Goal: Task Accomplishment & Management: Complete application form

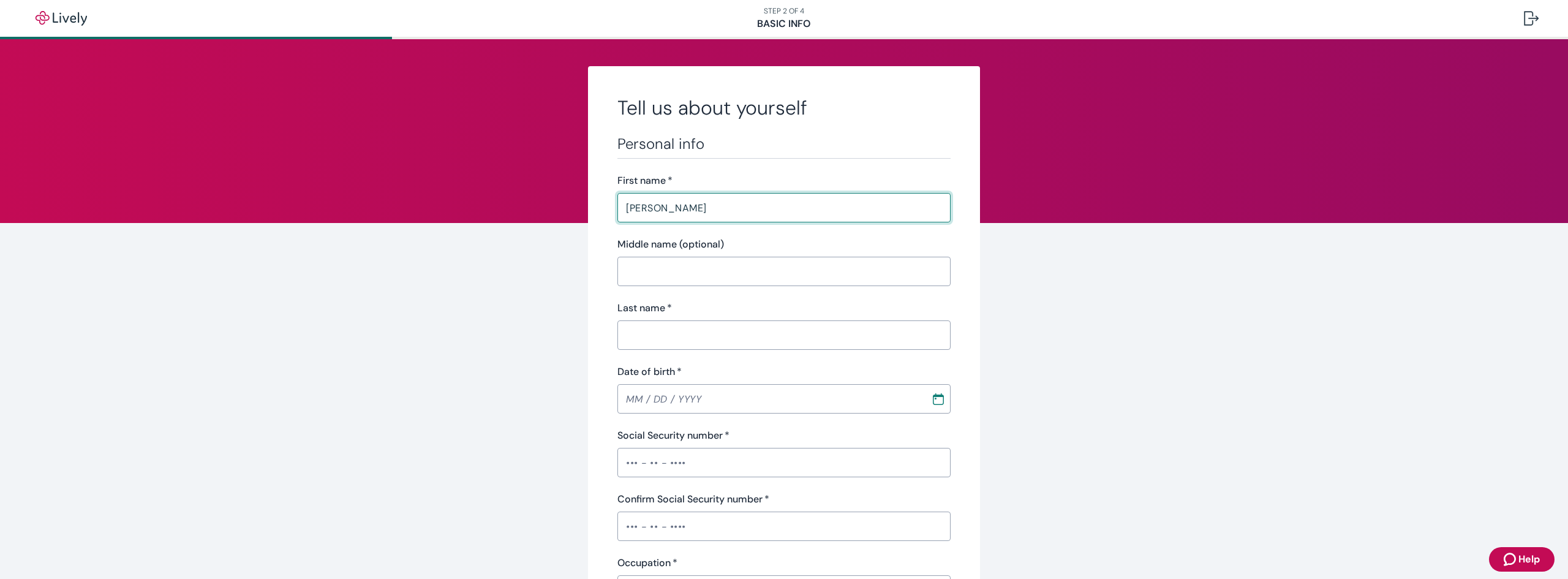
type input "[PERSON_NAME]"
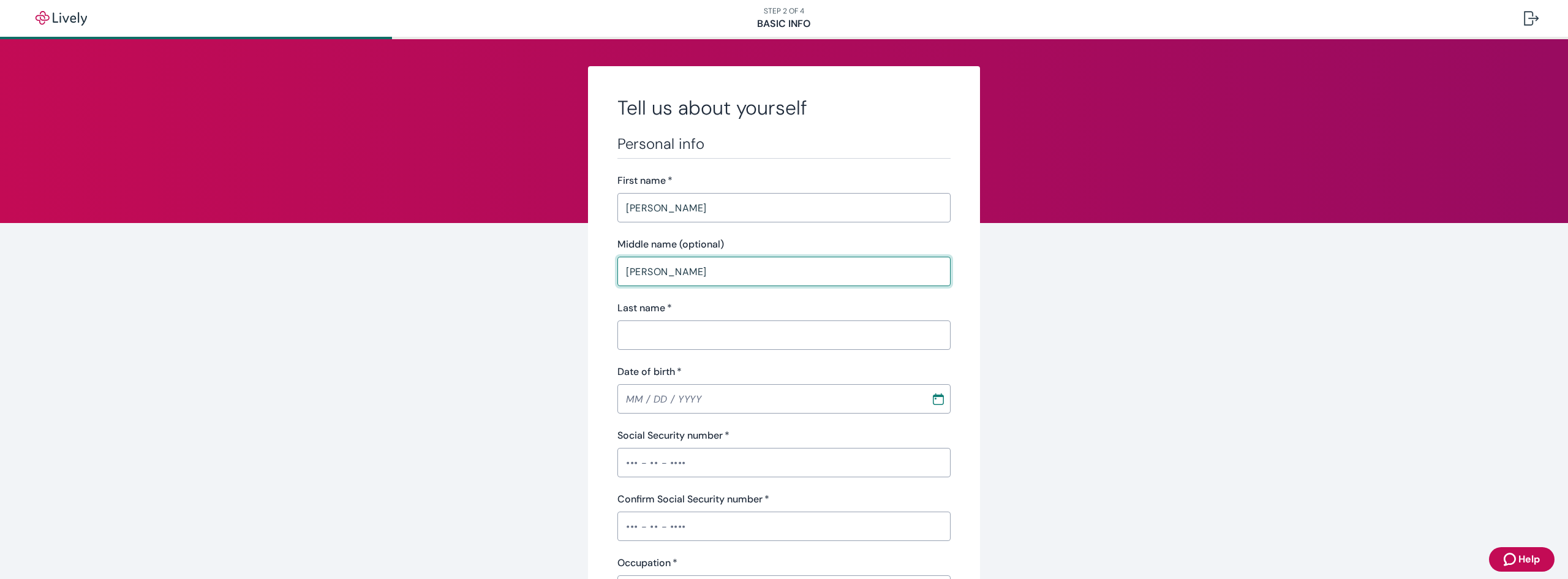
type input "[PERSON_NAME]"
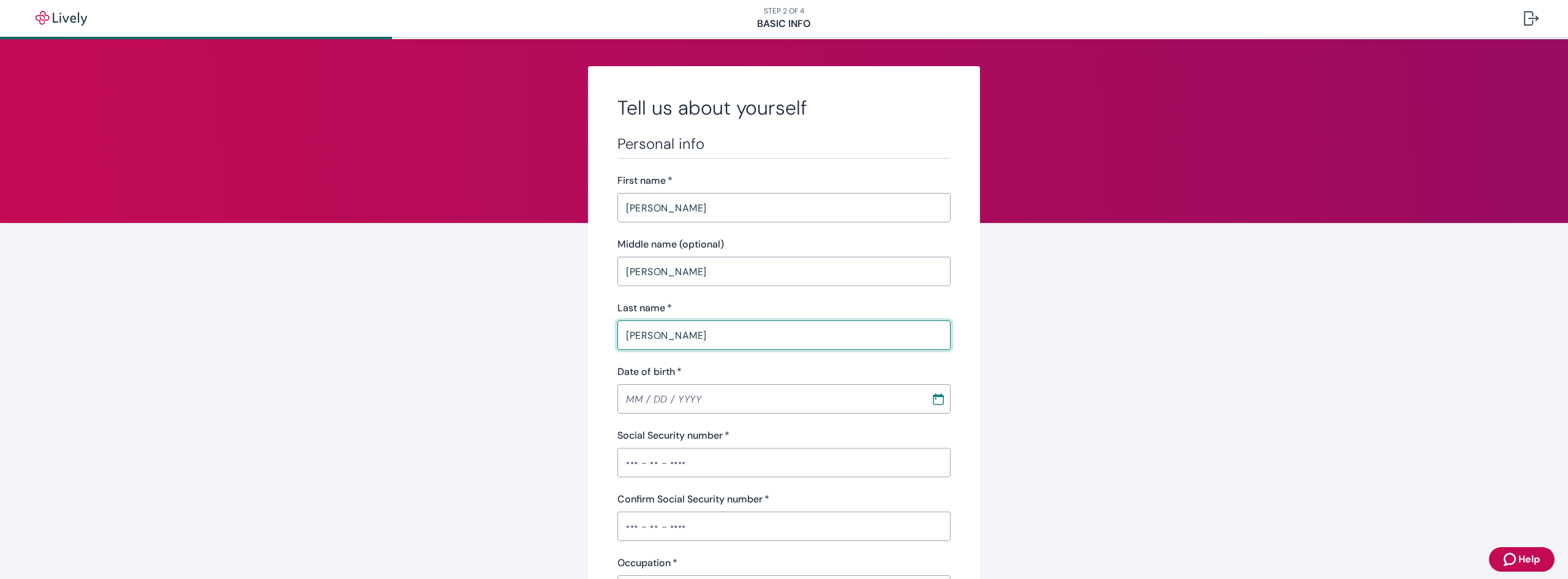
type input "[PERSON_NAME]"
type input "[DATE]"
click at [626, 471] on input "Social Security number   *" at bounding box center [784, 462] width 333 height 24
type input "•••-••-4580"
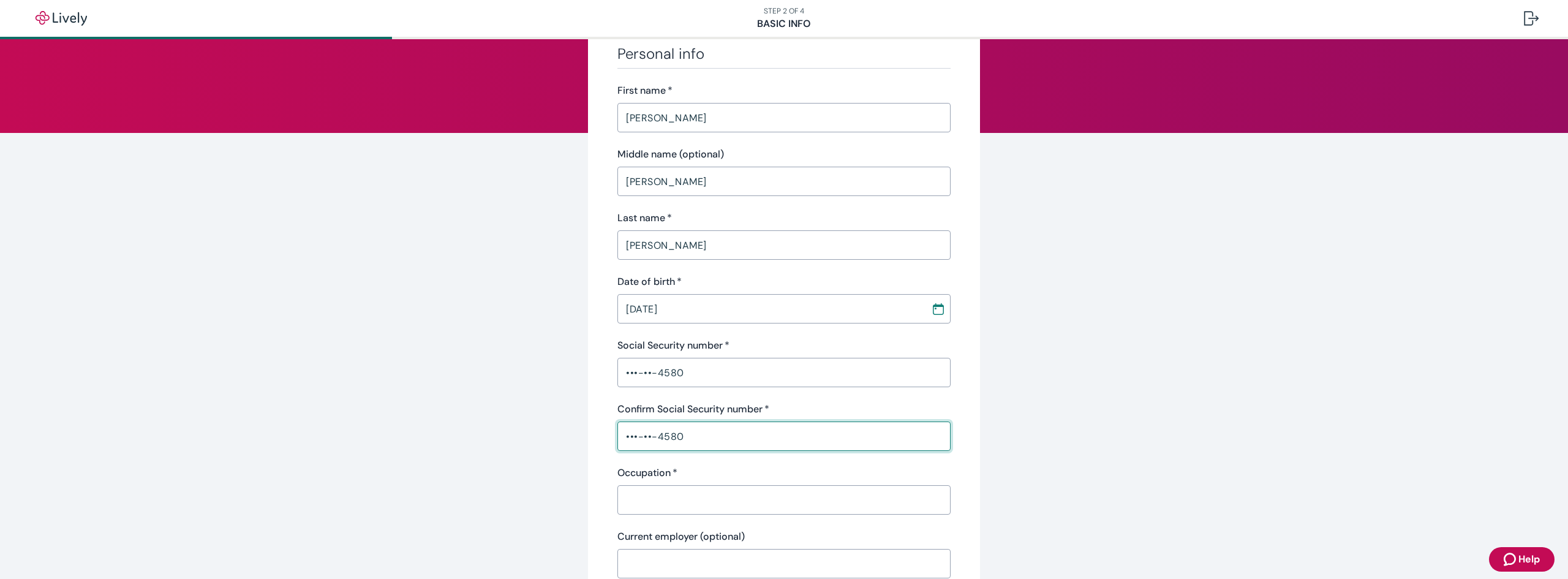
scroll to position [245, 0]
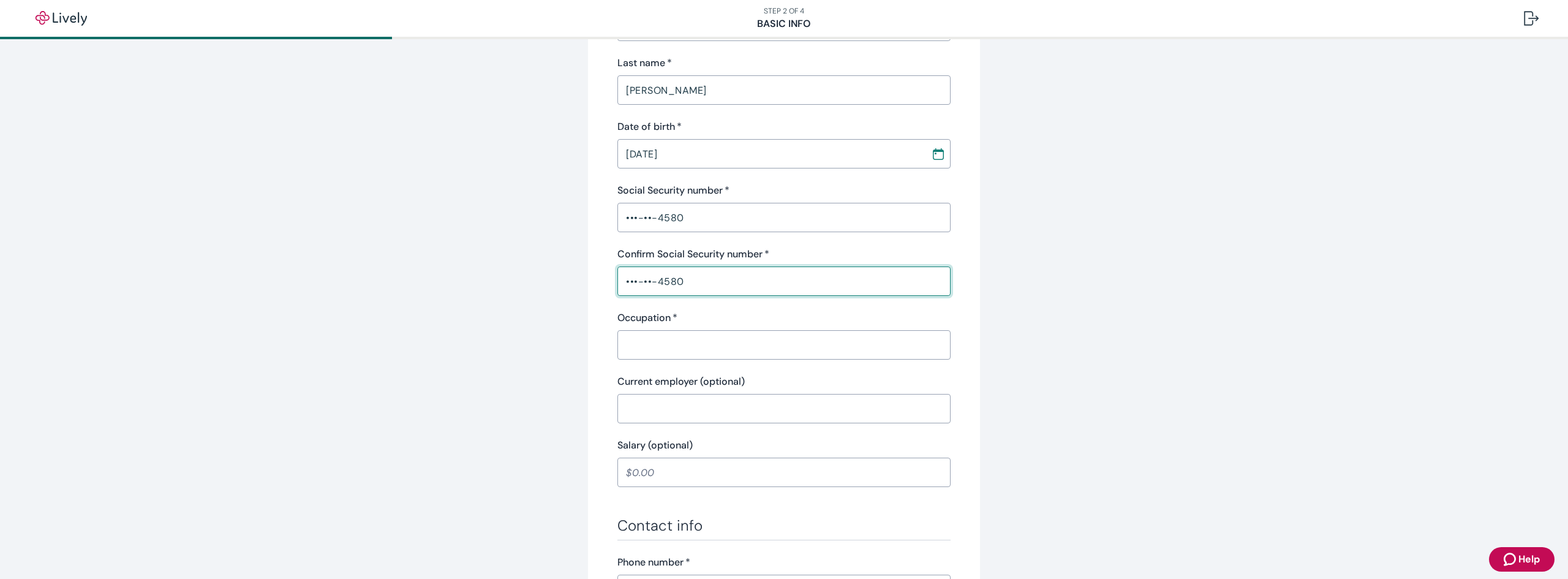
type input "•••-••-4580"
click at [841, 328] on div "Occupation   * ​" at bounding box center [784, 335] width 333 height 49
click at [834, 340] on input "Occupation   *" at bounding box center [784, 344] width 333 height 24
type input "Consultant"
click at [730, 408] on input "Current employer (optional)" at bounding box center [784, 408] width 333 height 24
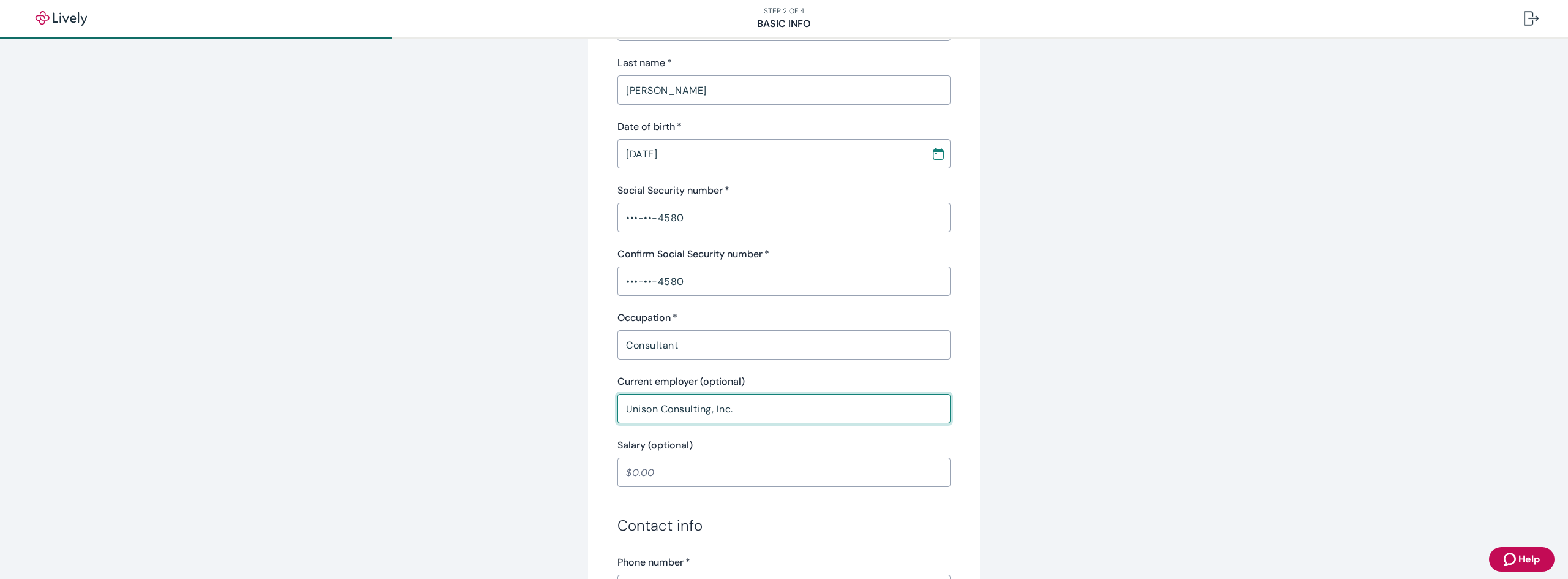
type input "Unison Consulting, Inc."
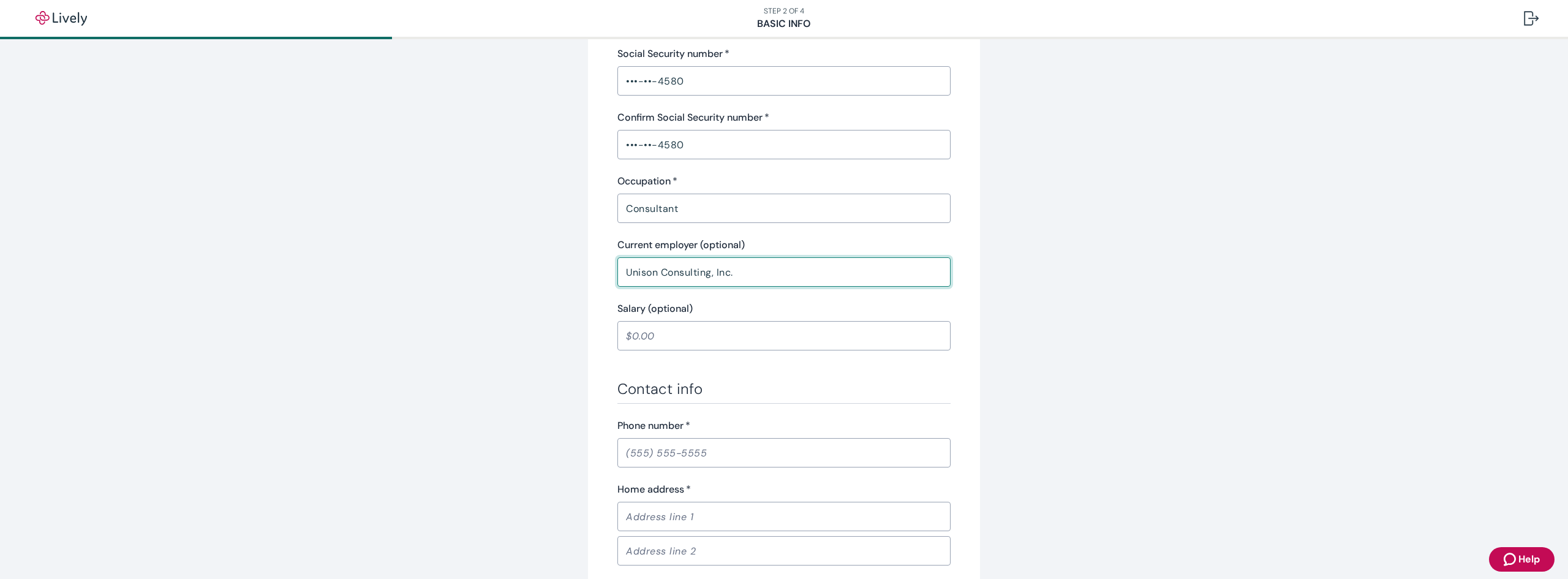
scroll to position [490, 0]
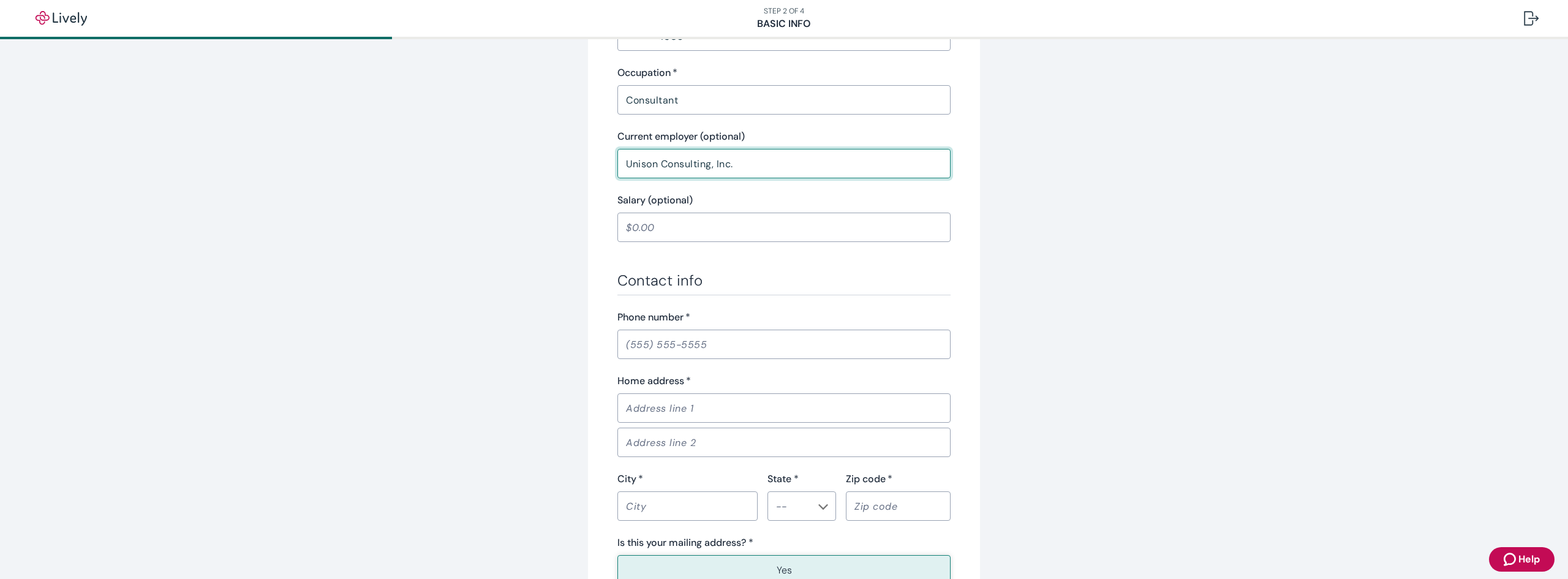
click at [751, 233] on input "Salary (optional)" at bounding box center [784, 227] width 333 height 24
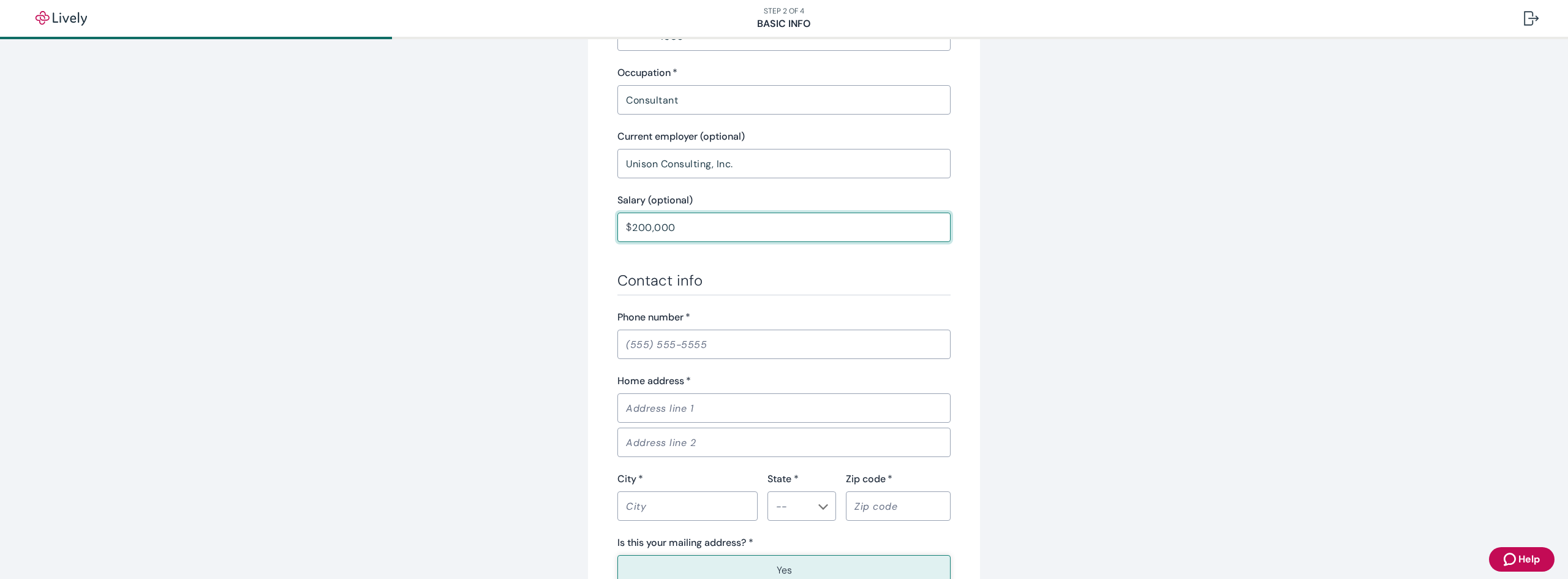
type input "200,000.00"
click at [785, 338] on input "Phone number   *" at bounding box center [784, 344] width 333 height 24
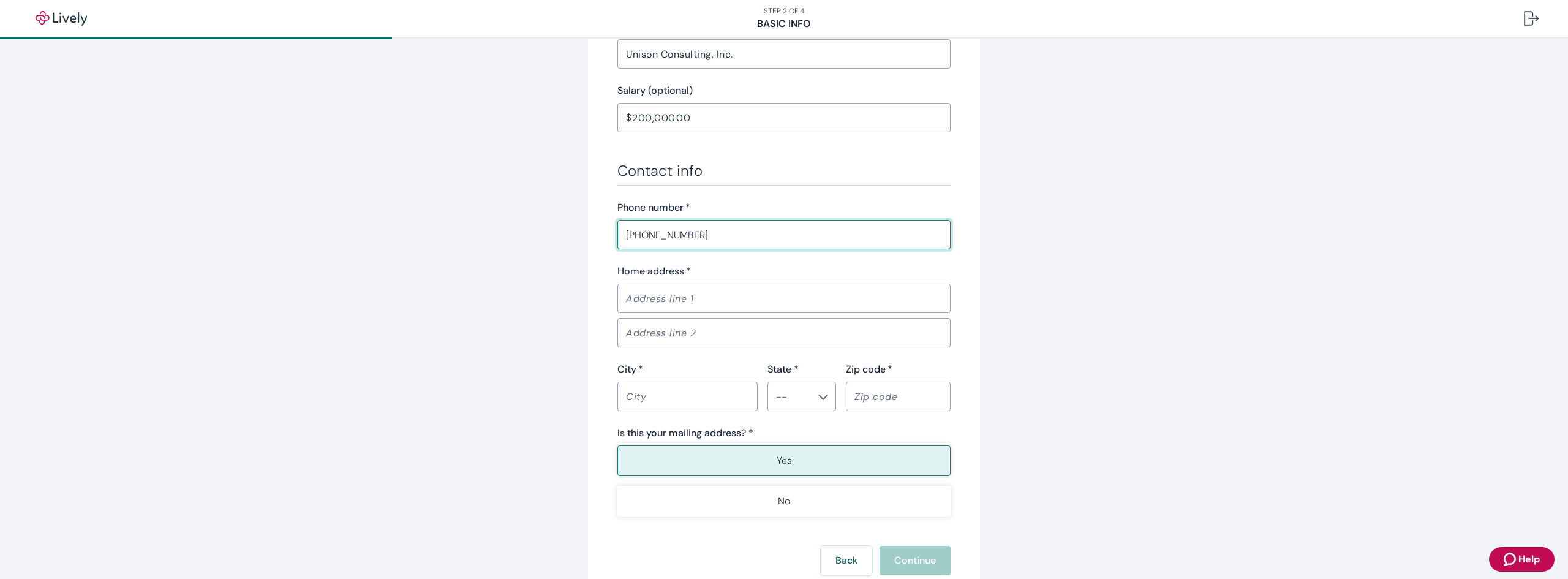
scroll to position [689, 0]
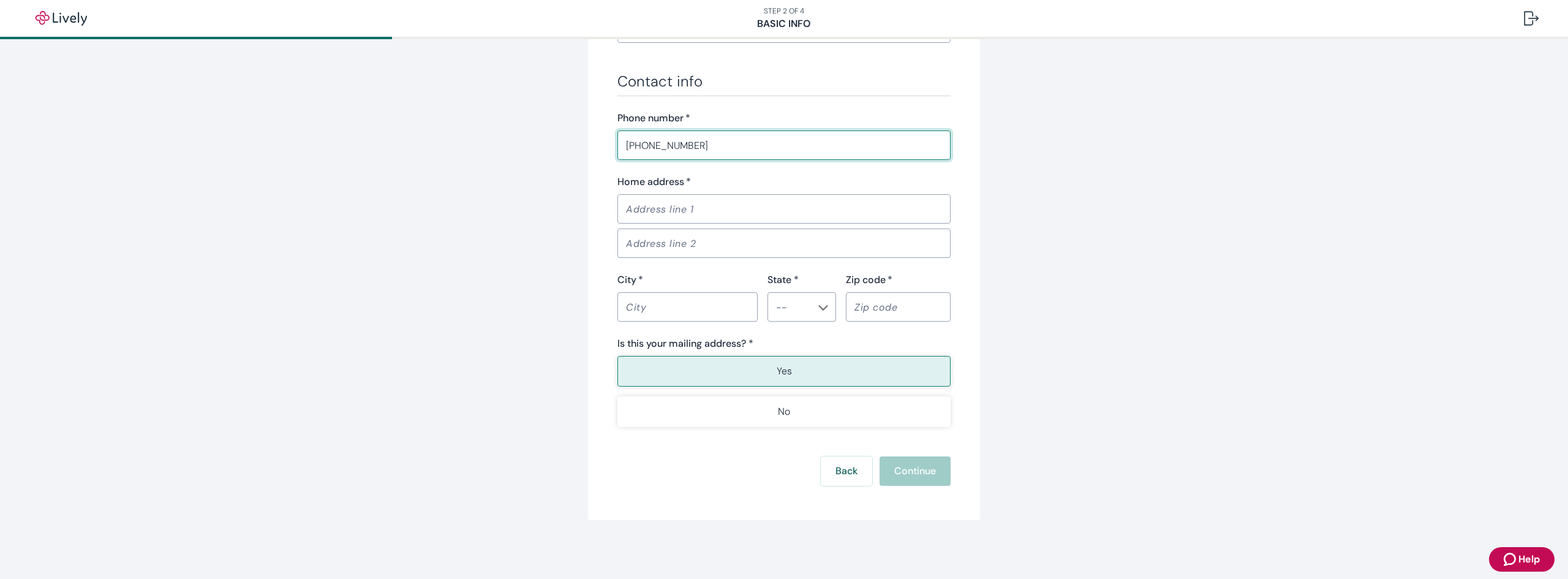
type input "[PHONE_NUMBER]"
click at [708, 189] on div "Home address   *" at bounding box center [784, 181] width 333 height 15
click at [707, 201] on input "Home address   *" at bounding box center [784, 209] width 333 height 24
type input "28 [PERSON_NAME]"
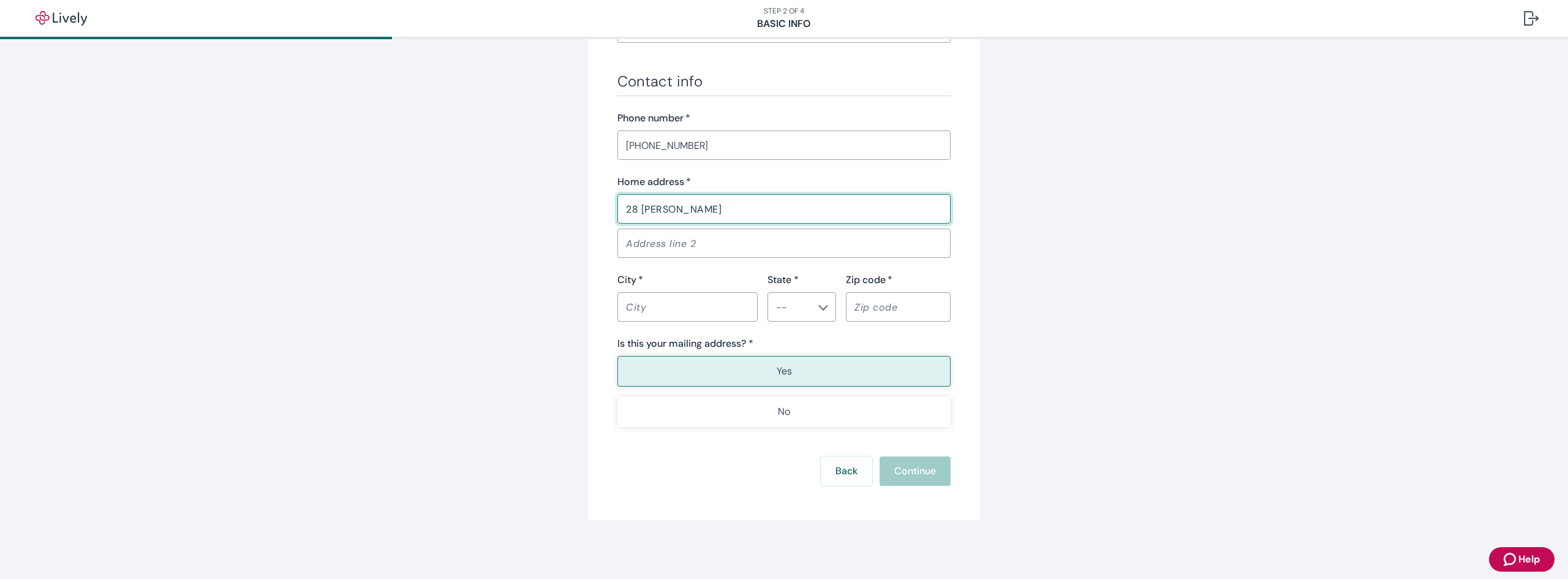
type input "[GEOGRAPHIC_DATA]"
type input "NY"
type input "11040"
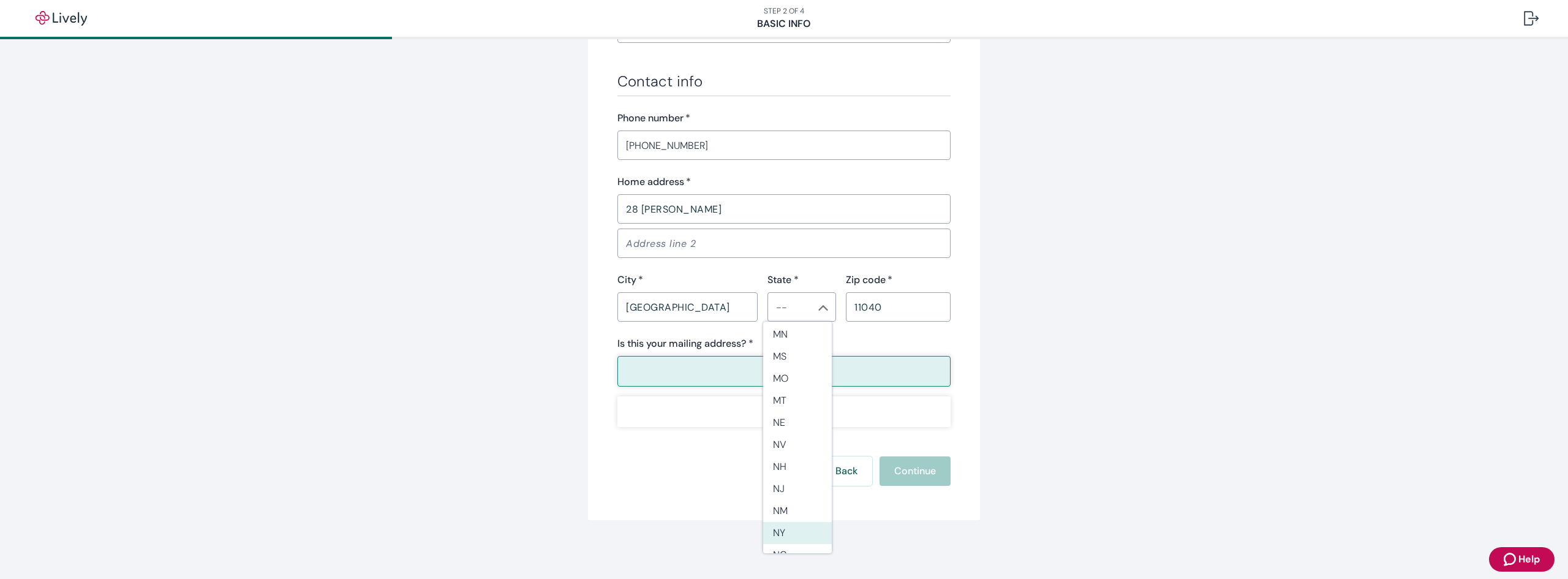
scroll to position [613, 0]
click at [796, 522] on li "NY" at bounding box center [796, 519] width 69 height 22
type input "NY"
click at [786, 377] on p "Yes" at bounding box center [784, 371] width 15 height 15
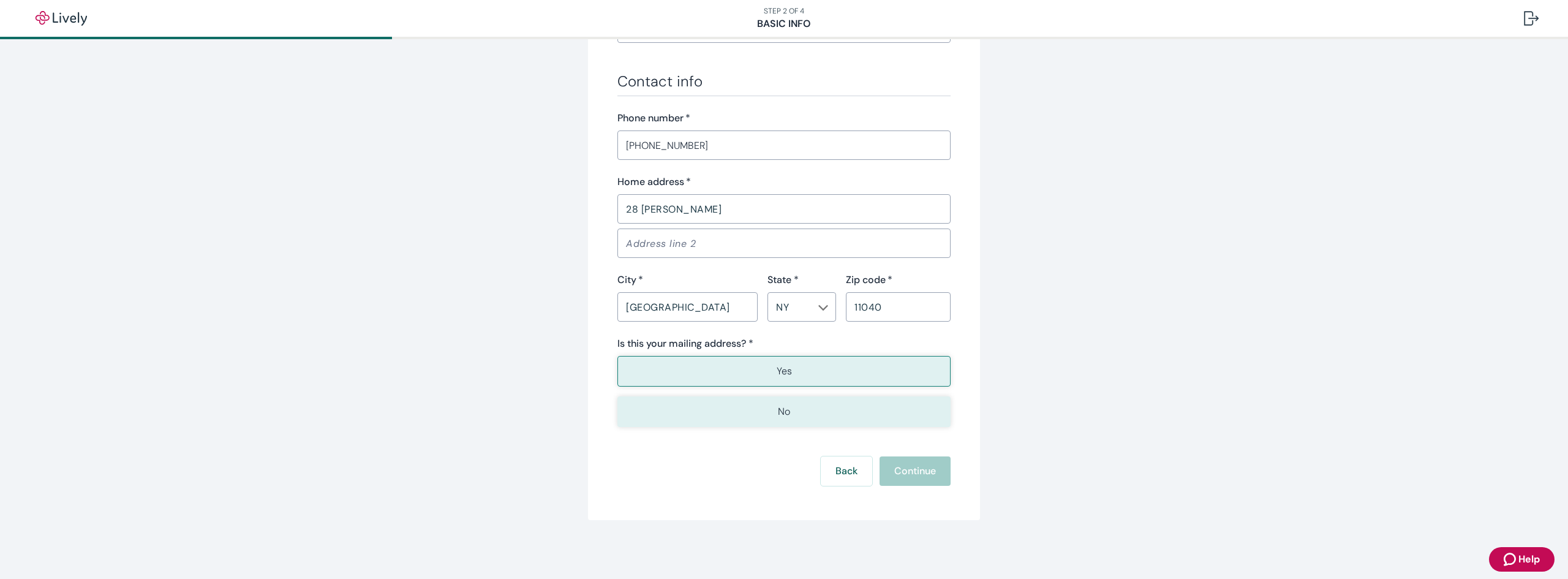
click at [855, 402] on button "No" at bounding box center [784, 411] width 333 height 31
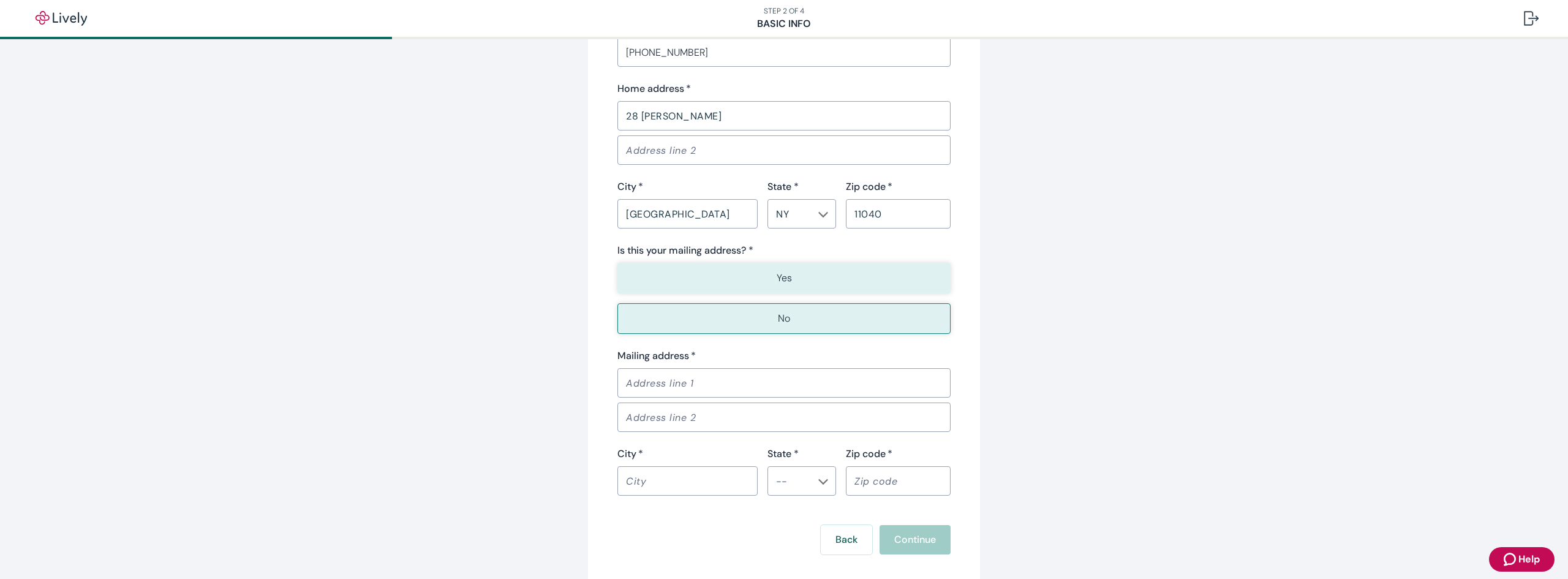
scroll to position [851, 0]
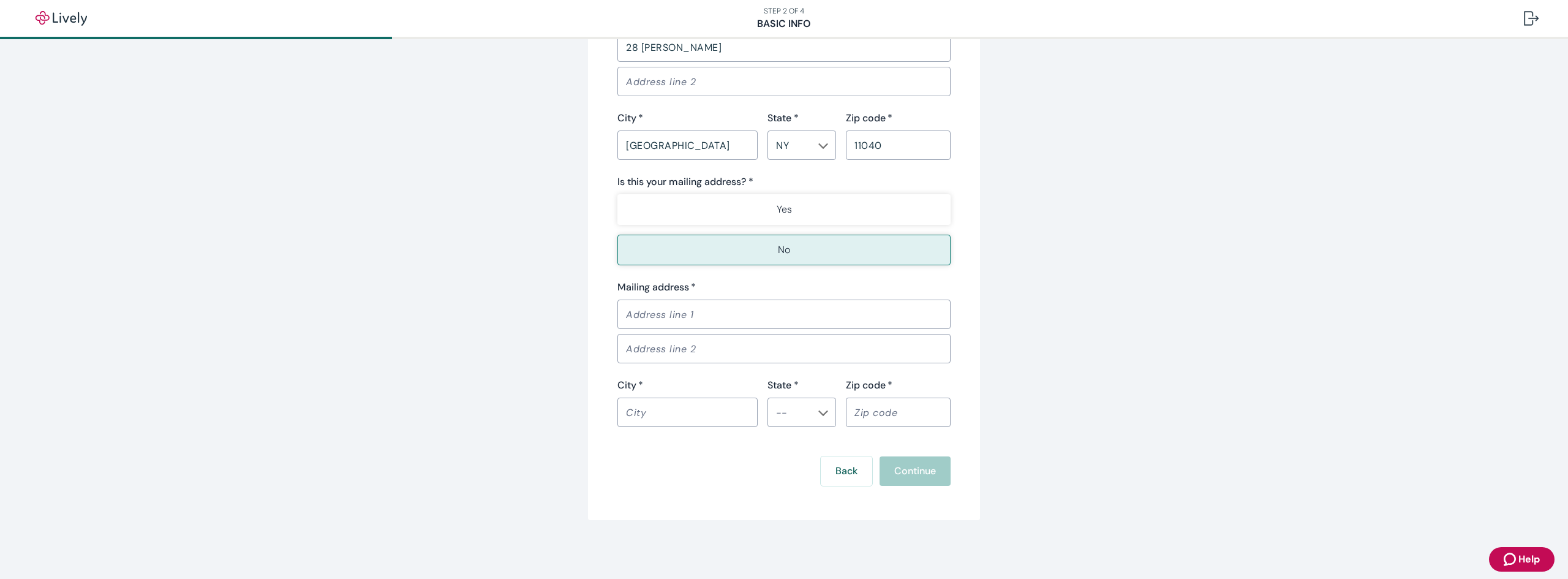
click at [744, 322] on input "Mailing address   *" at bounding box center [784, 314] width 333 height 24
type input "[STREET_ADDRESS][PERSON_NAME]"
type input "[GEOGRAPHIC_DATA]"
type input "NY"
type input "11222"
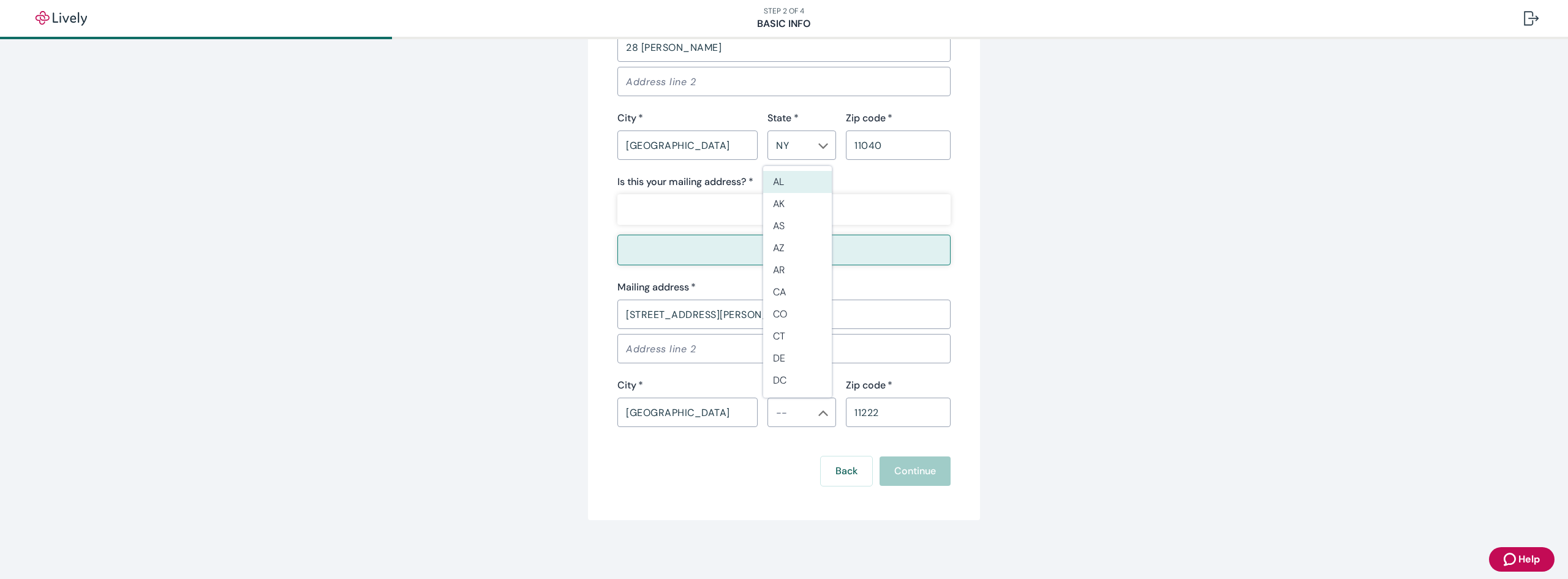
drag, startPoint x: 1225, startPoint y: 426, endPoint x: 1197, endPoint y: 435, distance: 29.4
click at [810, 373] on li "NY" at bounding box center [796, 363] width 69 height 22
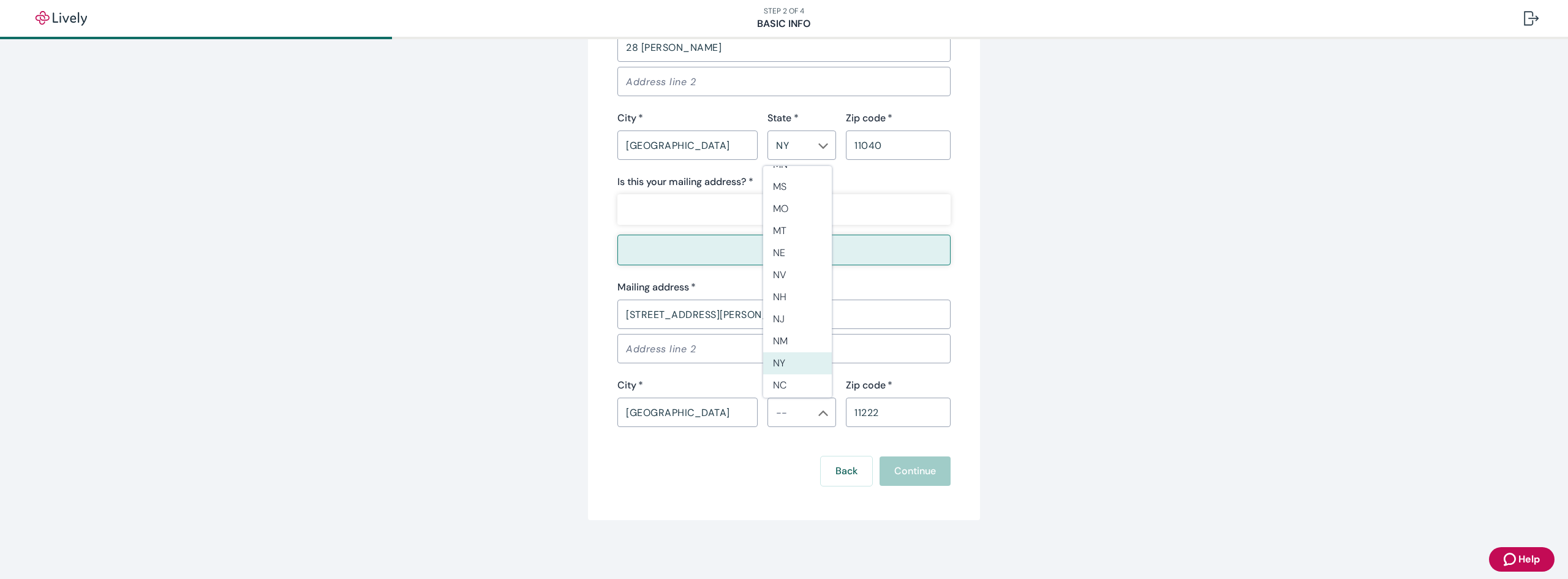
type input "NY"
drag, startPoint x: 919, startPoint y: 481, endPoint x: 929, endPoint y: 481, distance: 10.0
click at [918, 481] on button "Continue" at bounding box center [915, 471] width 71 height 29
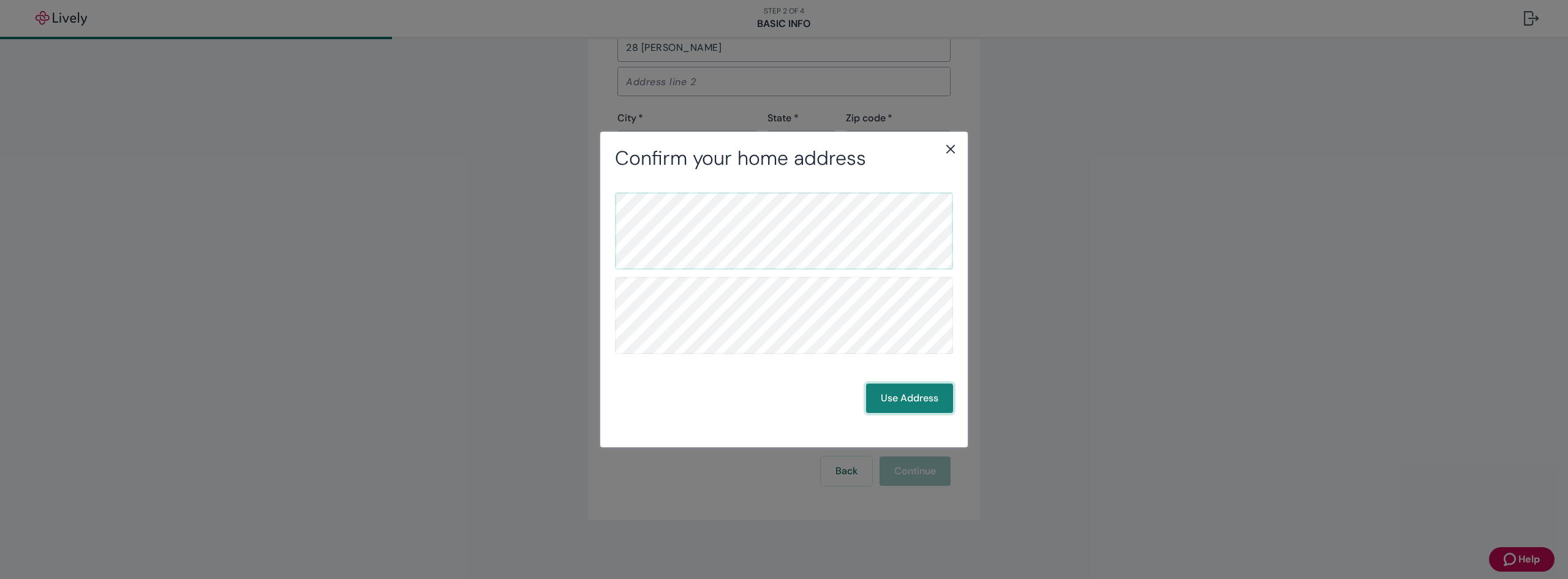
click at [924, 402] on button "Use Address" at bounding box center [909, 398] width 87 height 29
click at [918, 397] on button "Use Address" at bounding box center [909, 398] width 87 height 29
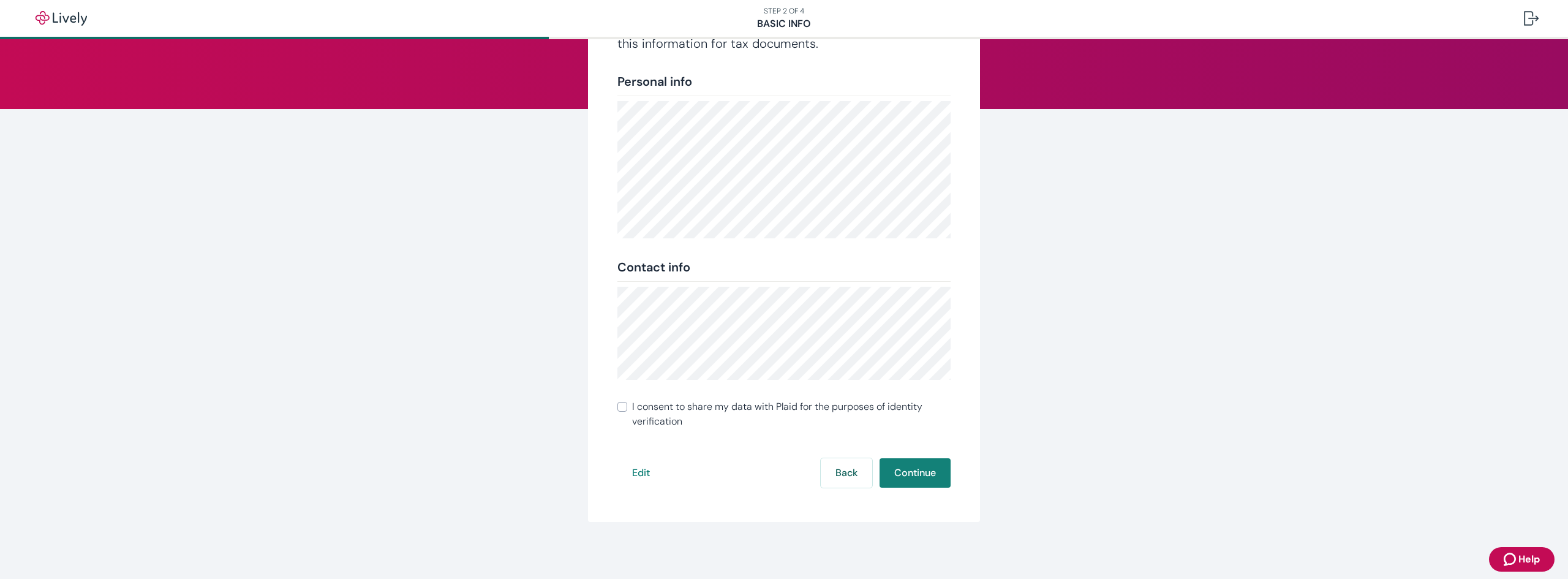
scroll to position [116, 0]
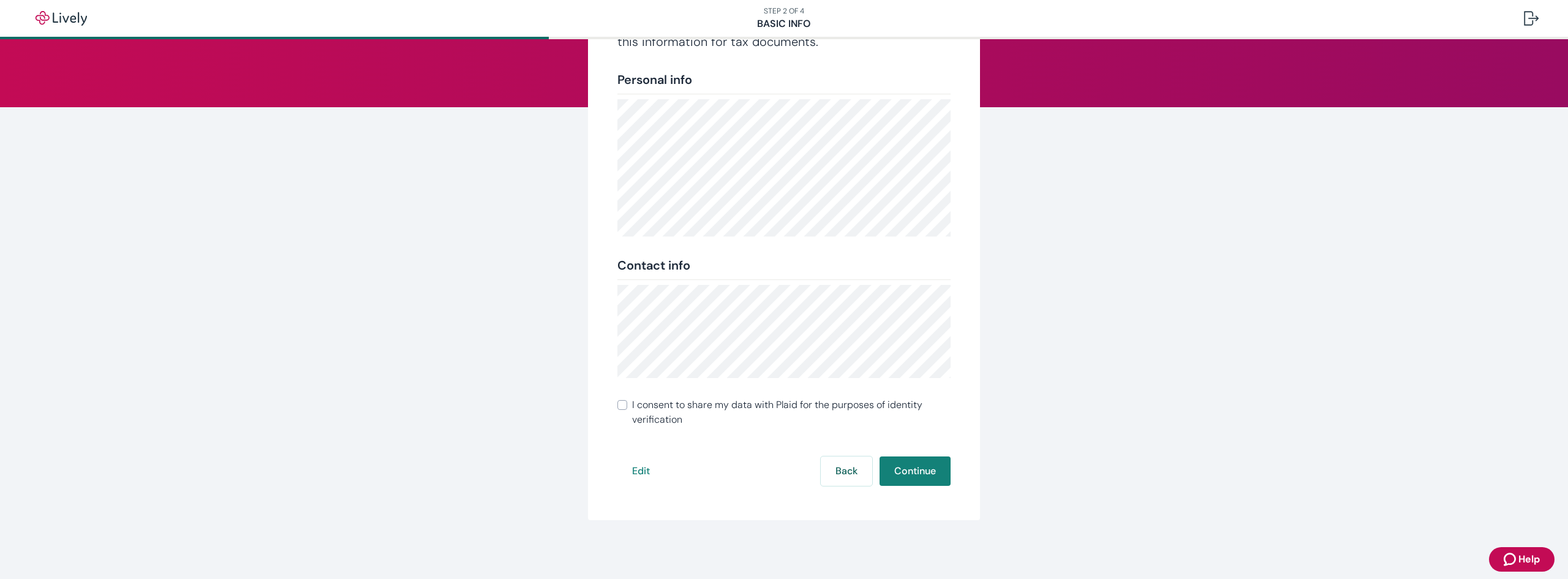
click at [657, 406] on span "I consent to share my data with Plaid for the purposes of identity verification" at bounding box center [791, 412] width 318 height 29
click at [627, 406] on input "I consent to share my data with Plaid for the purposes of identity verification" at bounding box center [622, 405] width 10 height 10
checkbox input "true"
click at [916, 469] on button "Continue" at bounding box center [915, 471] width 71 height 29
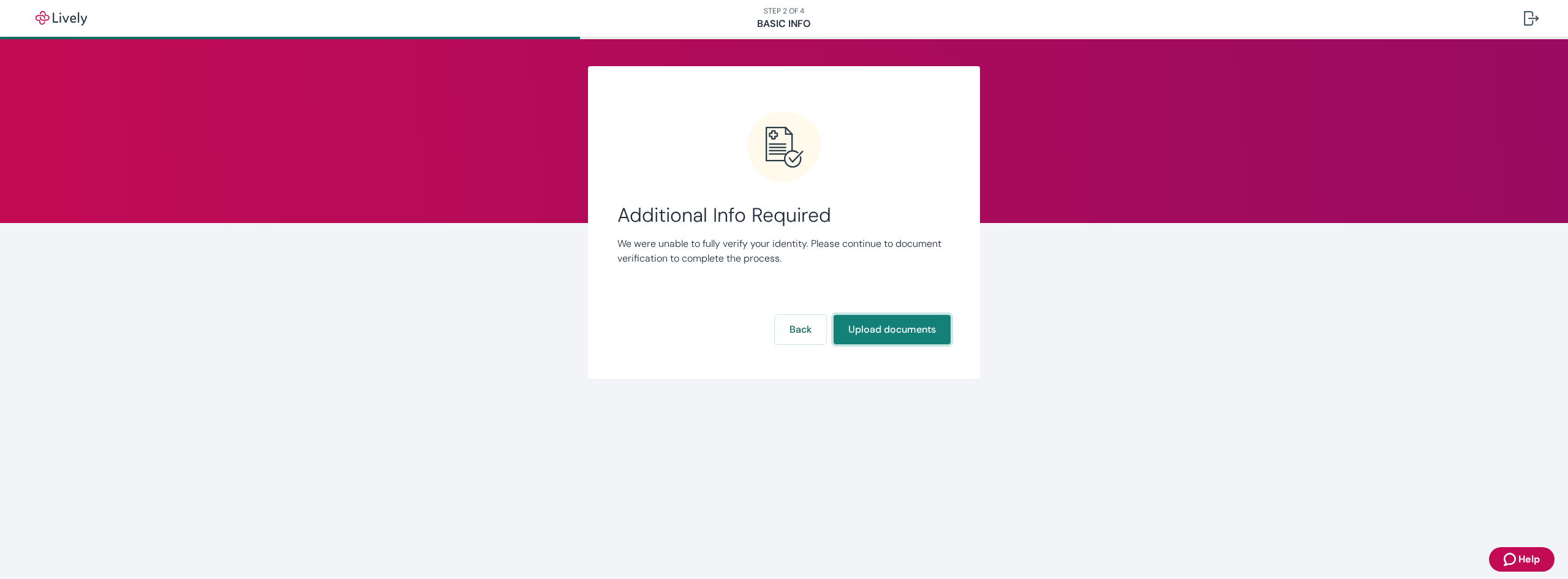
click at [896, 329] on button "Upload documents" at bounding box center [892, 329] width 117 height 29
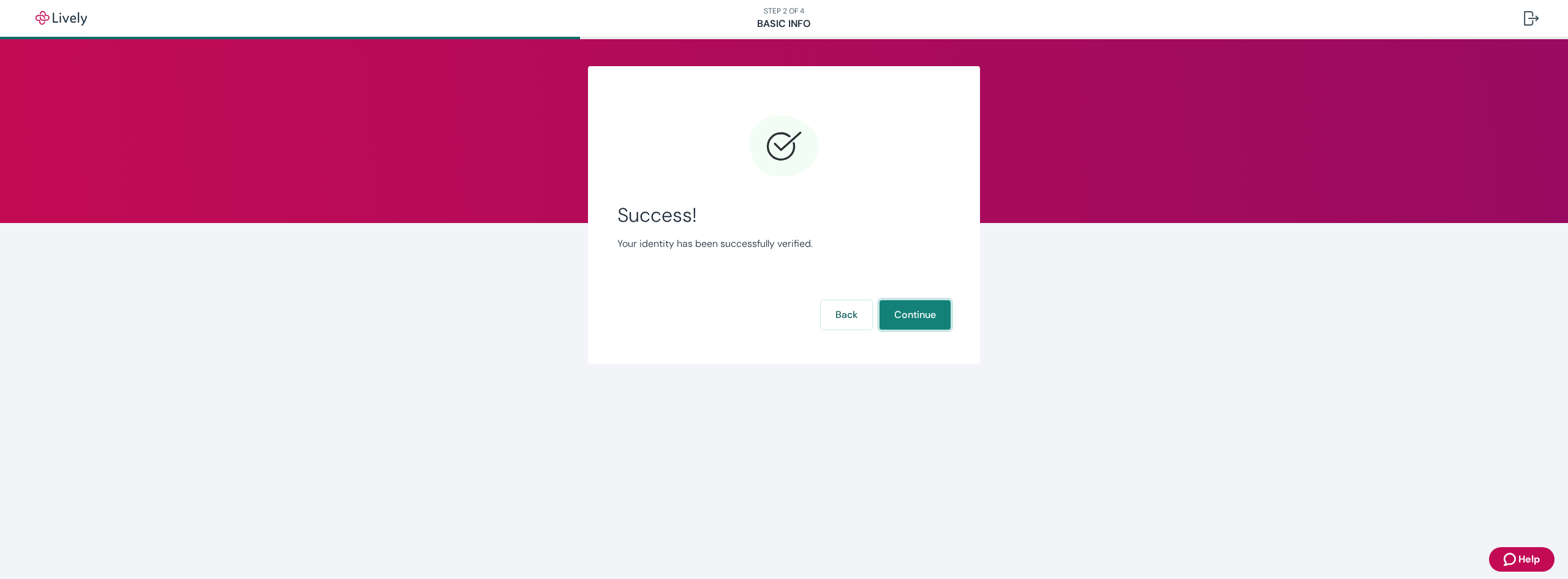
click at [930, 315] on button "Continue" at bounding box center [915, 314] width 71 height 29
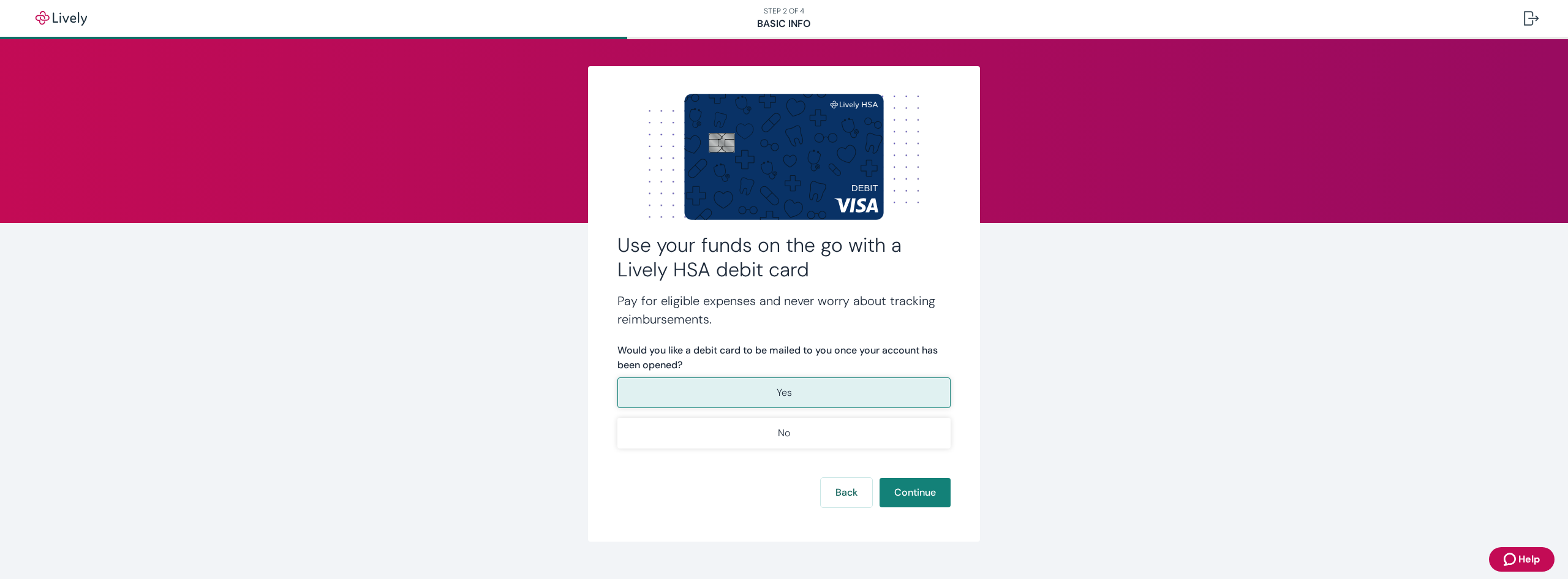
click at [817, 397] on button "Yes" at bounding box center [784, 393] width 333 height 31
click at [913, 496] on button "Continue" at bounding box center [915, 492] width 71 height 29
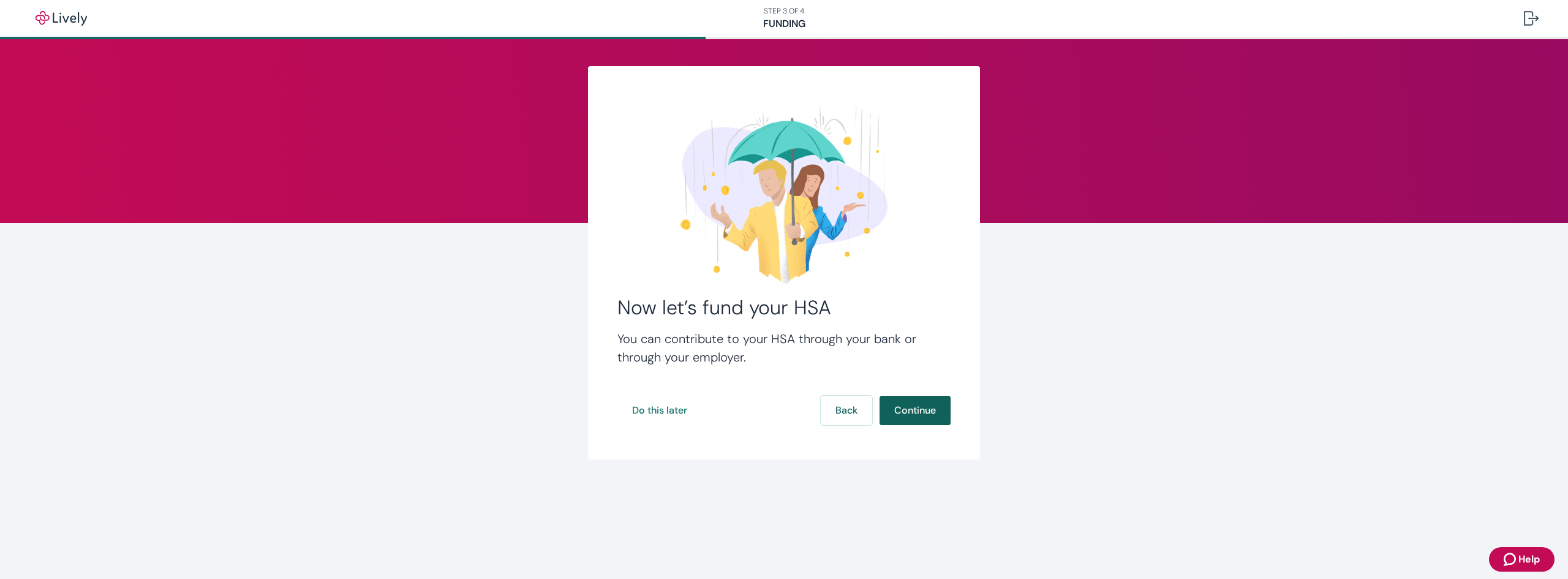
click at [920, 419] on button "Continue" at bounding box center [915, 410] width 71 height 29
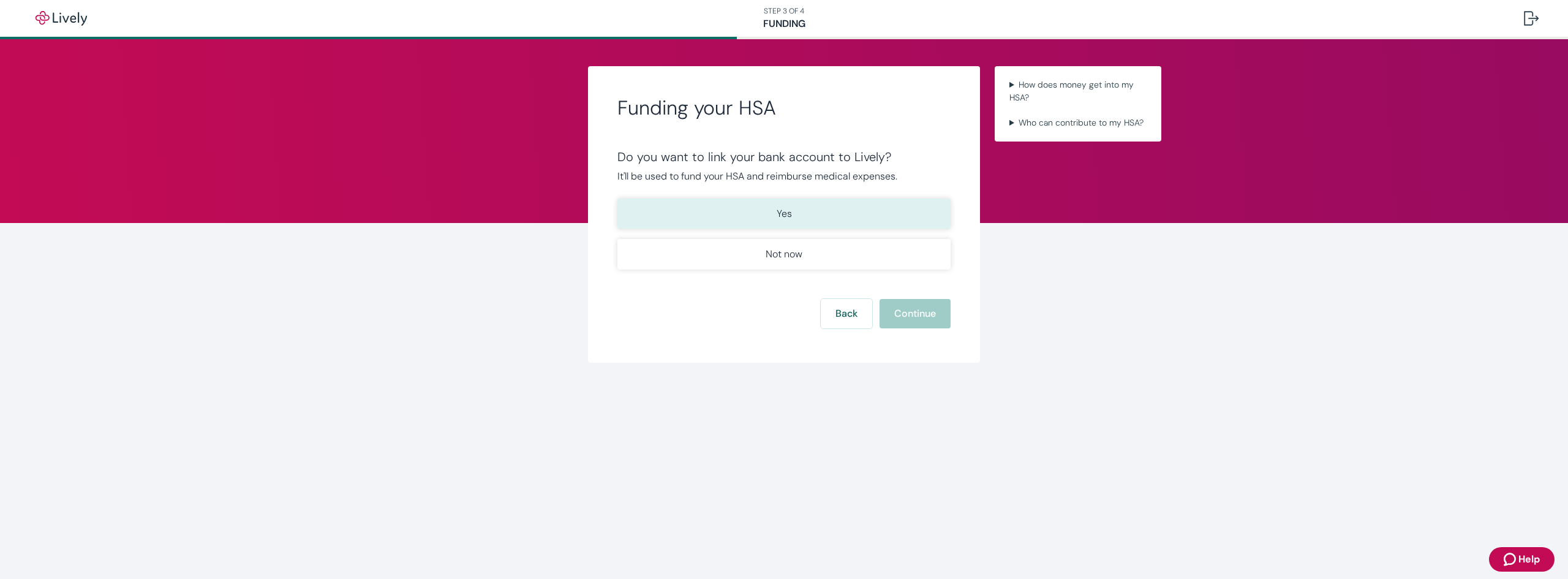
click at [842, 222] on button "Yes" at bounding box center [784, 214] width 333 height 31
click at [921, 316] on button "Continue" at bounding box center [915, 314] width 71 height 29
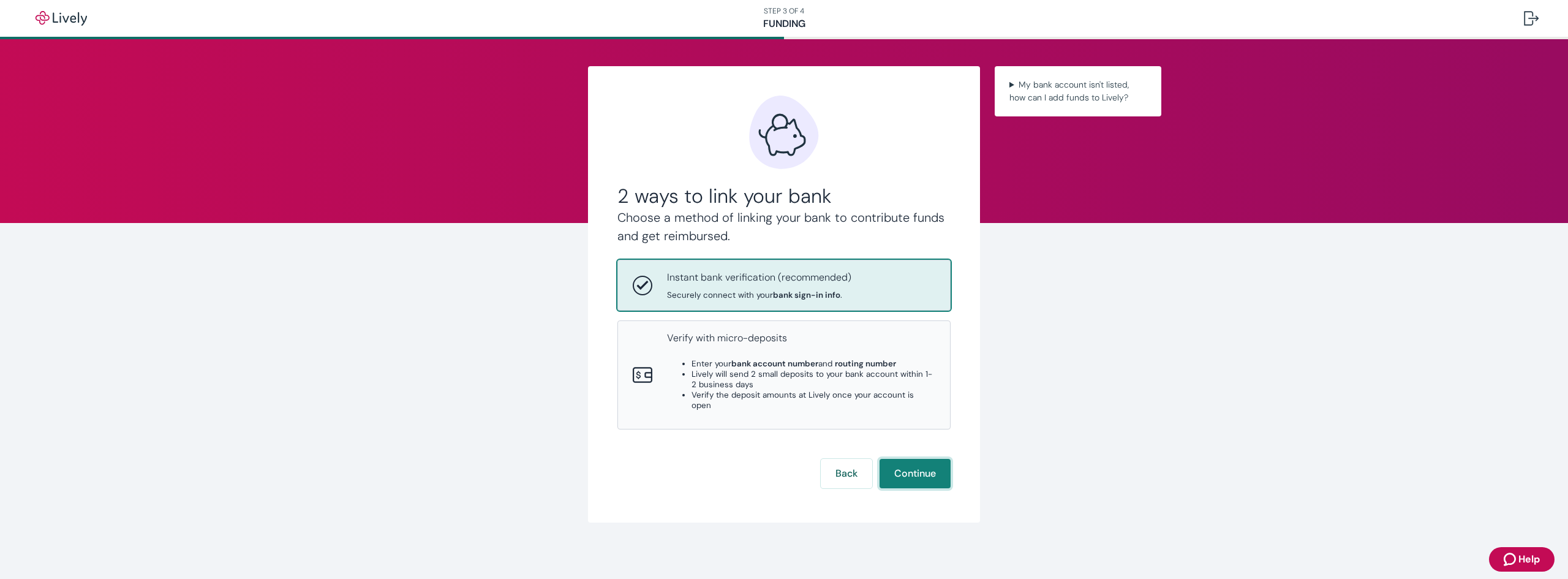
click at [913, 465] on button "Continue" at bounding box center [915, 473] width 71 height 29
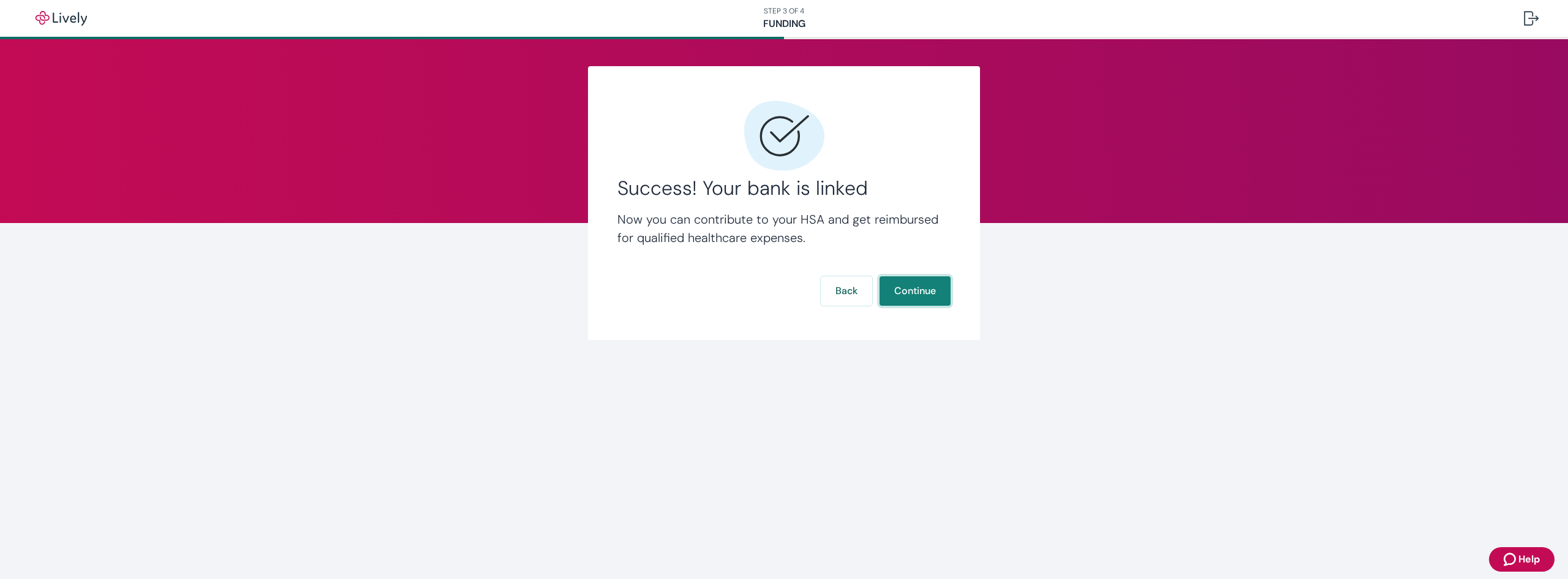
click at [912, 301] on button "Continue" at bounding box center [915, 291] width 71 height 29
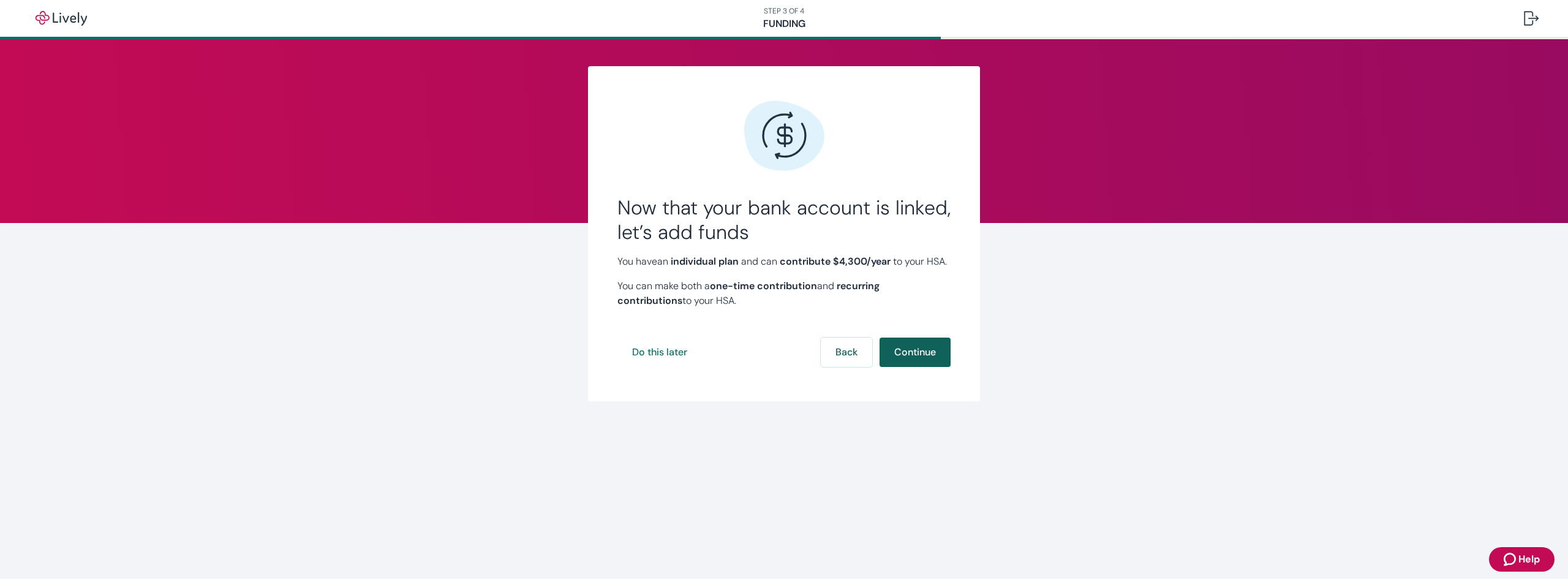
click at [924, 367] on button "Continue" at bounding box center [915, 352] width 71 height 29
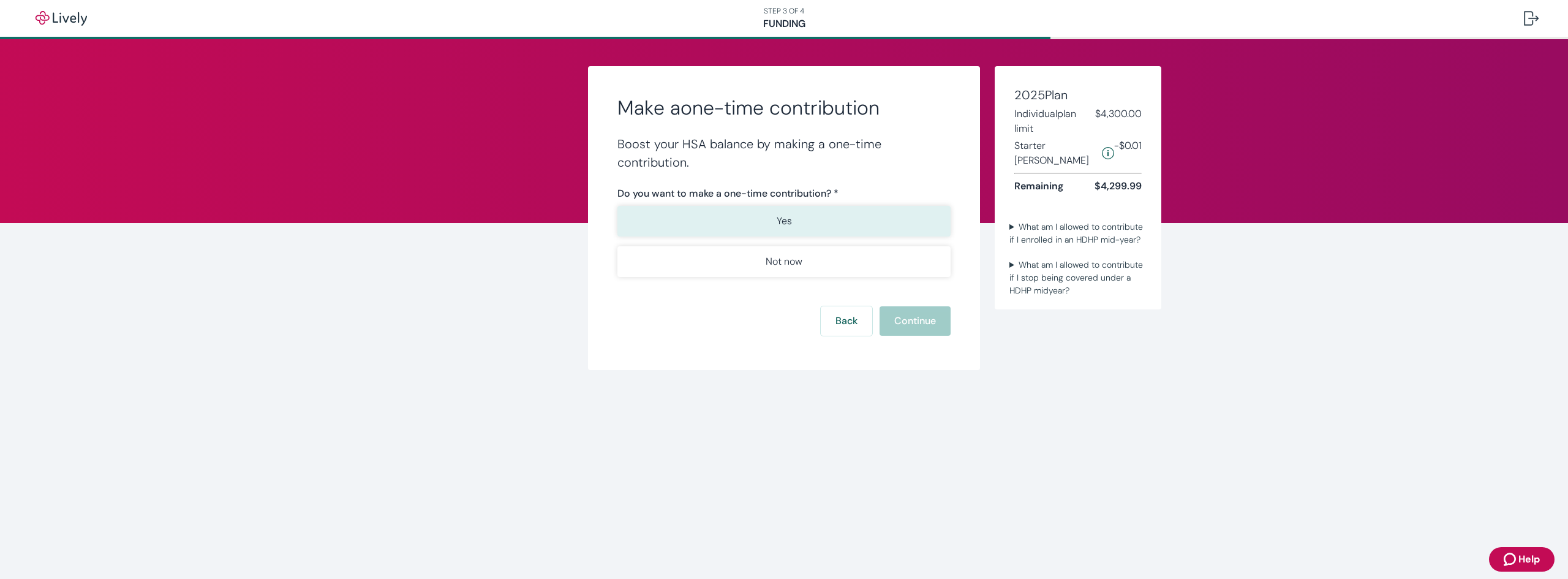
click at [902, 215] on button "Yes" at bounding box center [784, 221] width 333 height 31
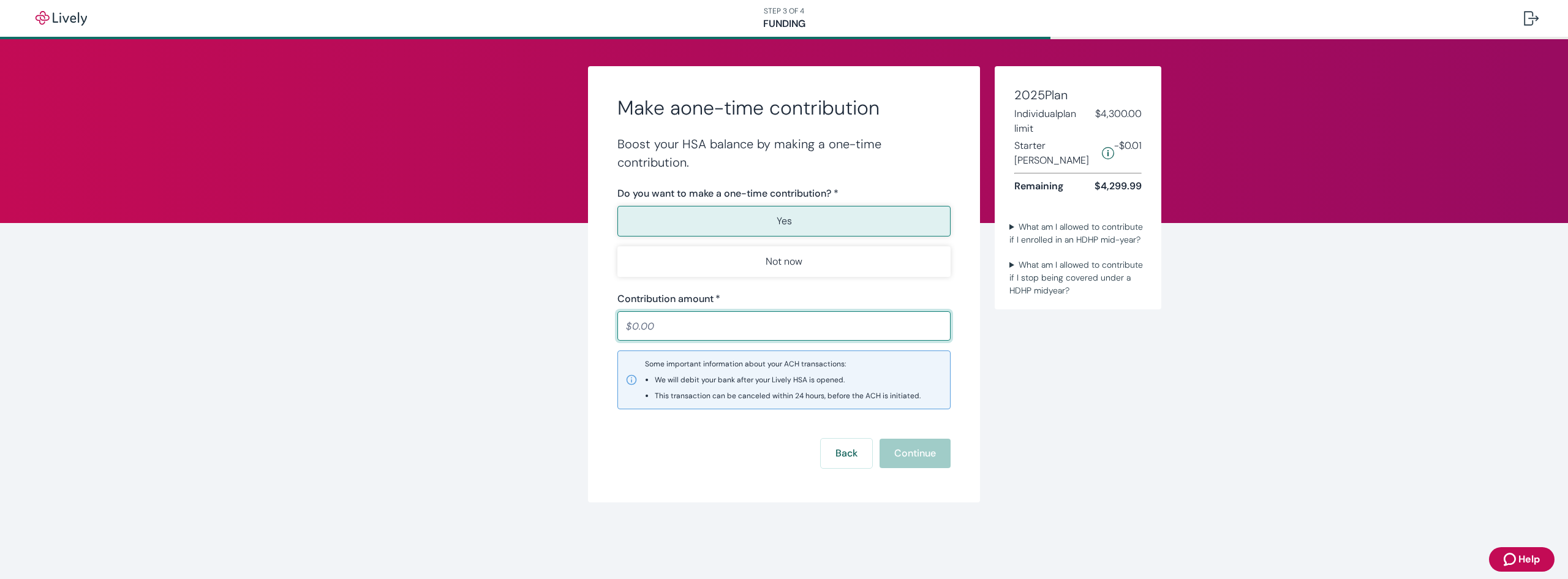
click at [858, 326] on input "Contribution amount   *" at bounding box center [784, 326] width 333 height 24
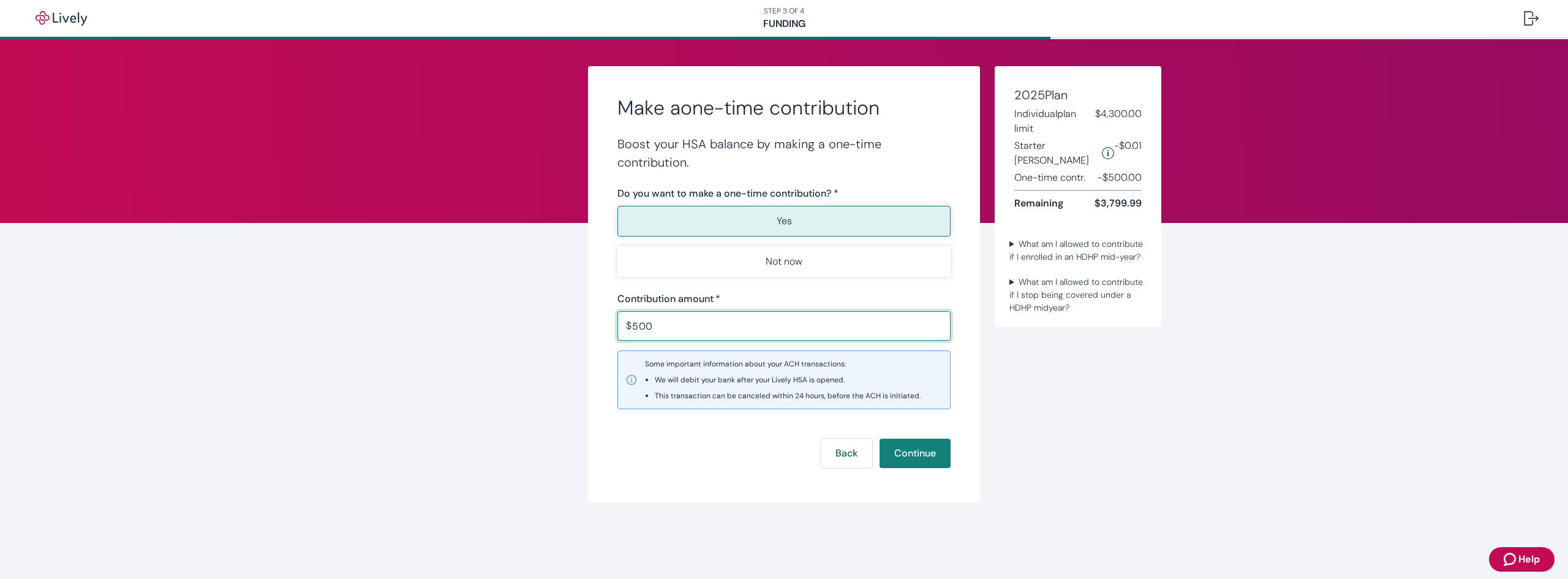
type input "500.00"
click at [1098, 360] on div "Make a one-time contribution Boost your HSA balance by making a one-time contri…" at bounding box center [784, 300] width 1568 height 522
click at [933, 463] on button "Continue" at bounding box center [915, 453] width 71 height 29
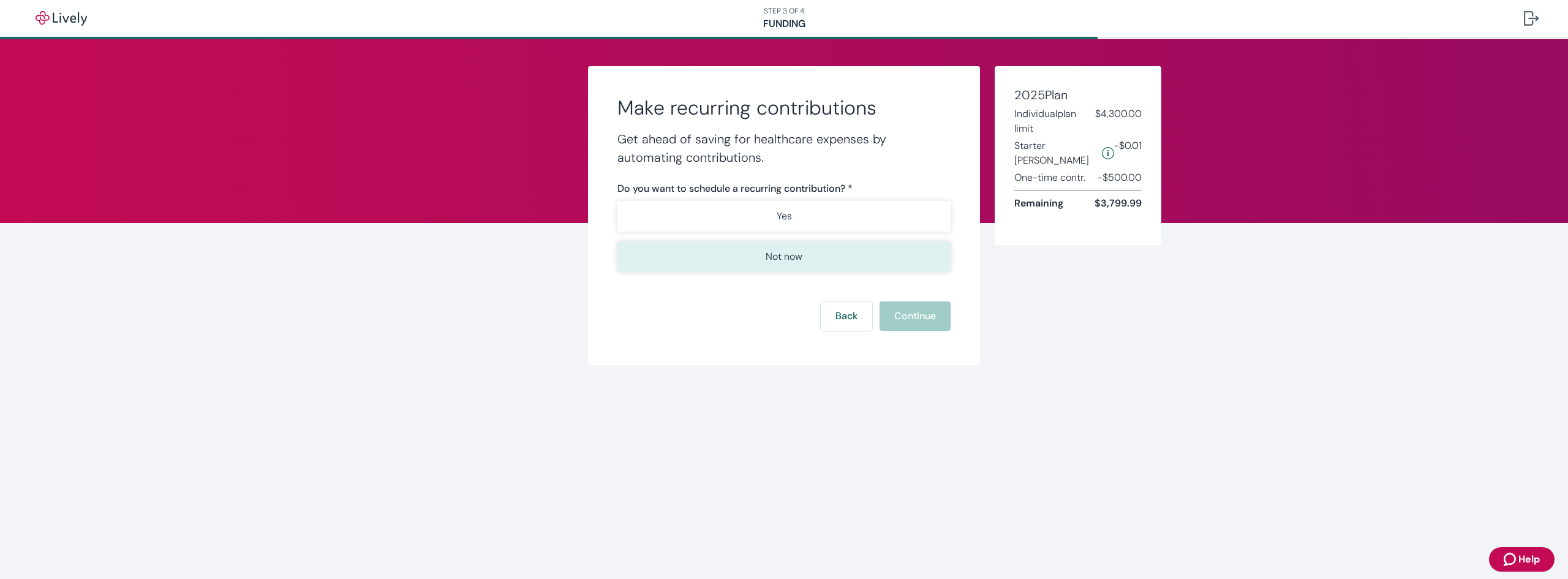
click at [859, 257] on button "Not now" at bounding box center [784, 256] width 333 height 31
click at [912, 320] on button "Continue" at bounding box center [915, 316] width 71 height 29
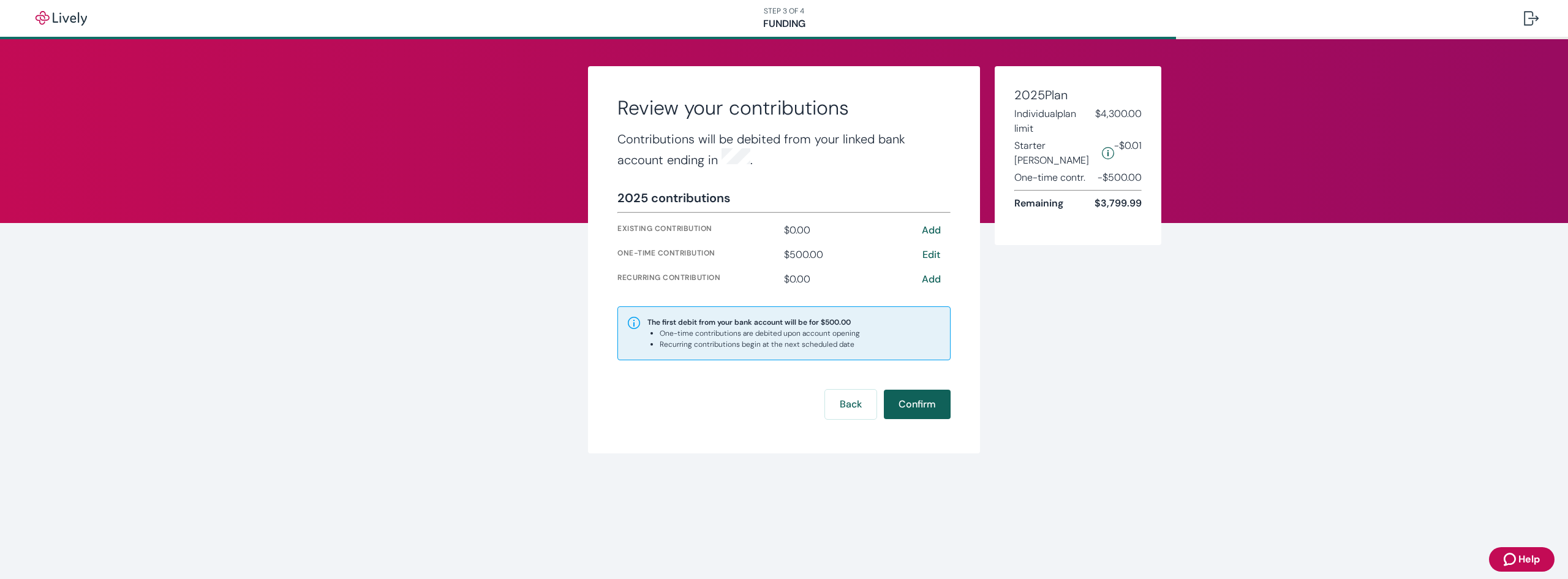
click at [938, 412] on button "Confirm" at bounding box center [917, 404] width 67 height 29
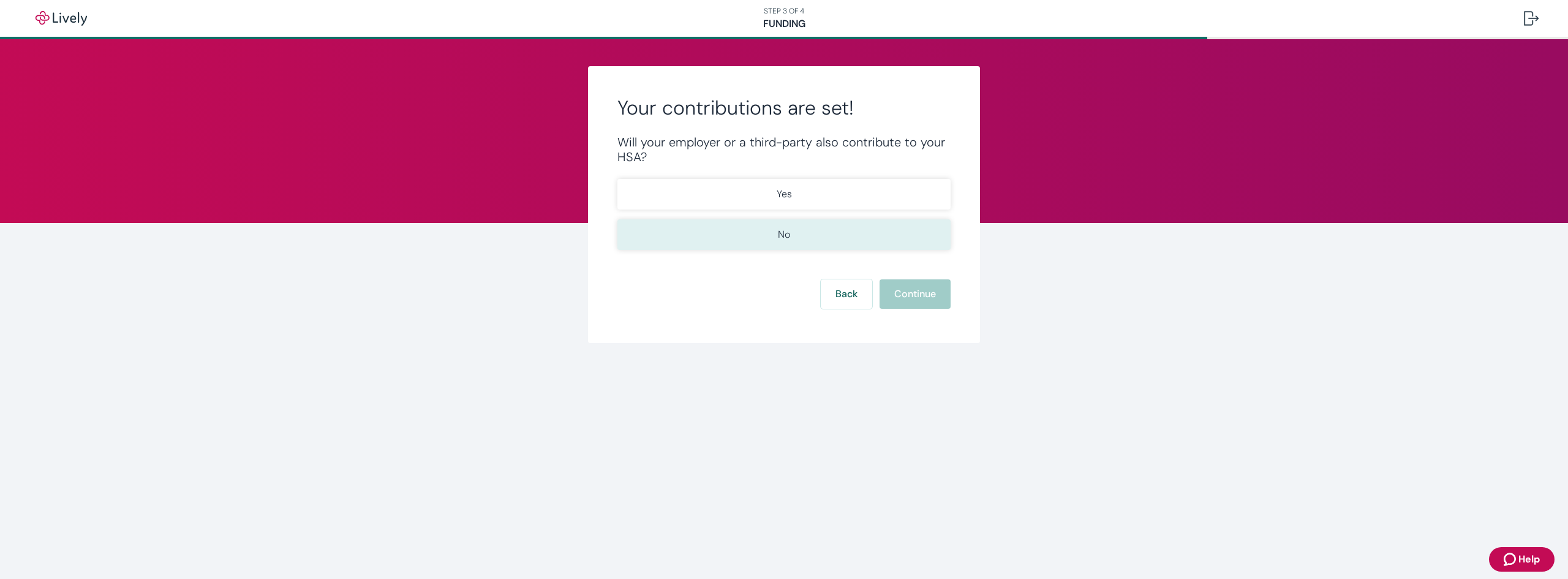
click at [882, 244] on button "No" at bounding box center [784, 235] width 333 height 31
click at [923, 297] on button "Continue" at bounding box center [915, 294] width 71 height 29
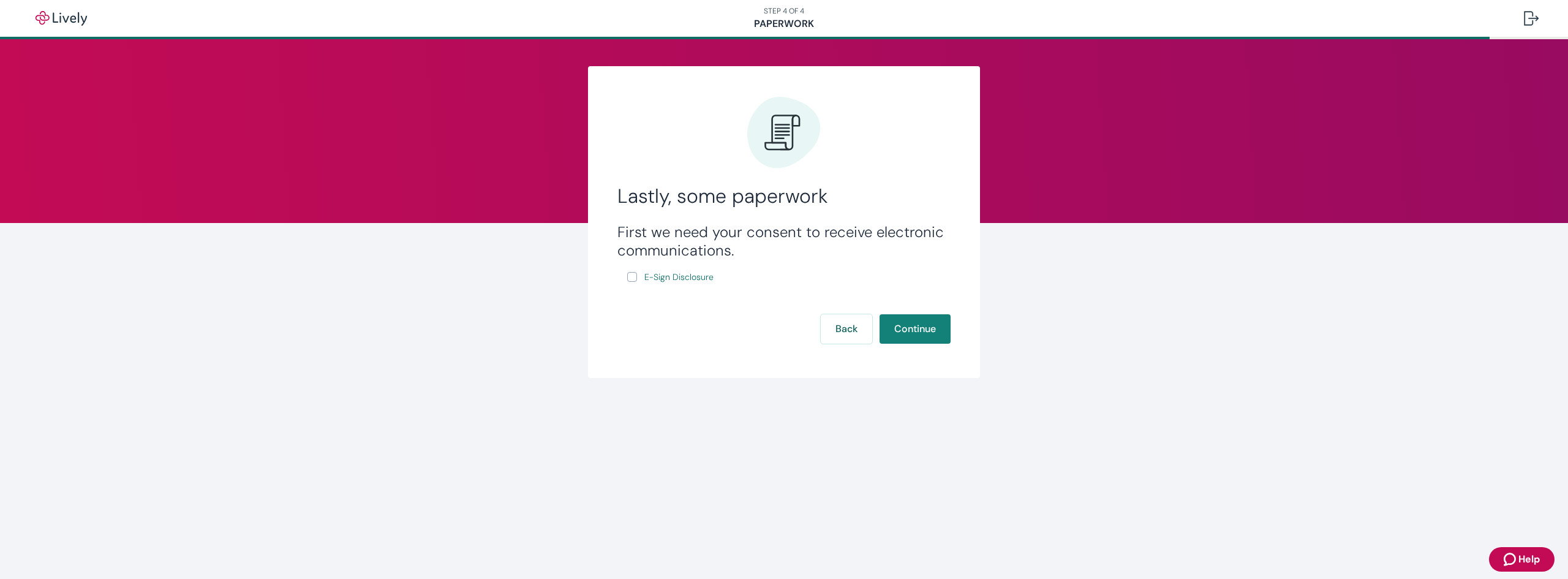
click at [635, 278] on input "E-Sign Disclosure" at bounding box center [632, 277] width 10 height 10
checkbox input "true"
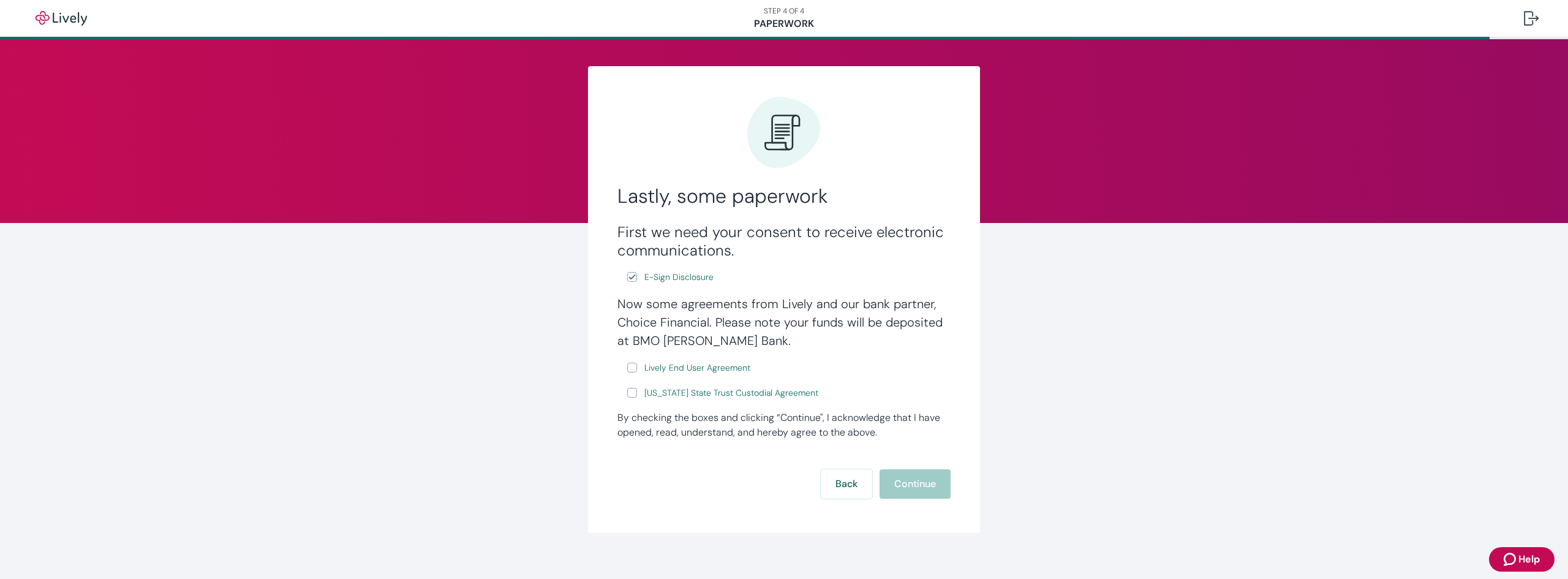
click at [630, 369] on input "Lively End User Agreement" at bounding box center [632, 368] width 10 height 10
checkbox input "true"
click at [628, 392] on input "[US_STATE] State Trust Custodial Agreement" at bounding box center [632, 393] width 10 height 10
checkbox input "true"
click at [929, 490] on button "Continue" at bounding box center [915, 484] width 71 height 29
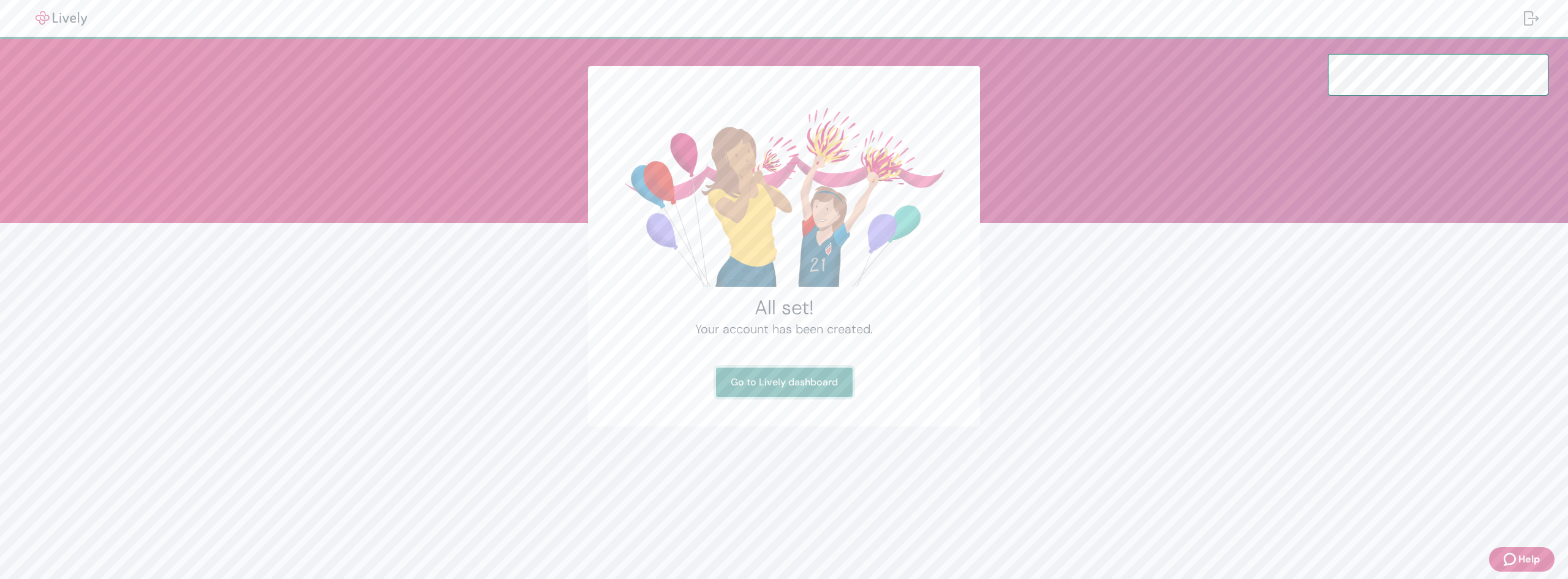
click at [796, 391] on link "Go to Lively dashboard" at bounding box center [784, 382] width 136 height 29
